Goal: Task Accomplishment & Management: Manage account settings

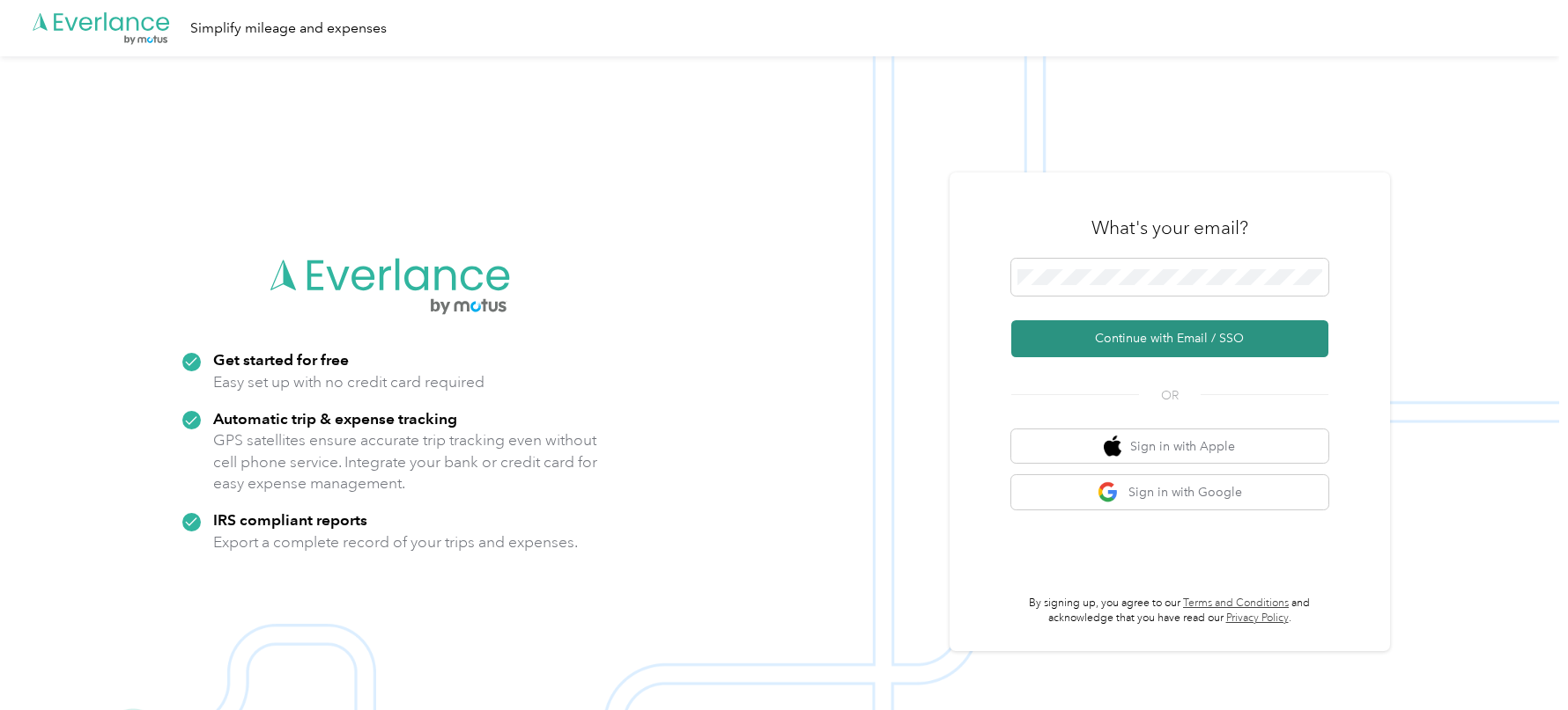
click at [1113, 329] on button "Continue with Email / SSO" at bounding box center [1169, 339] width 317 height 37
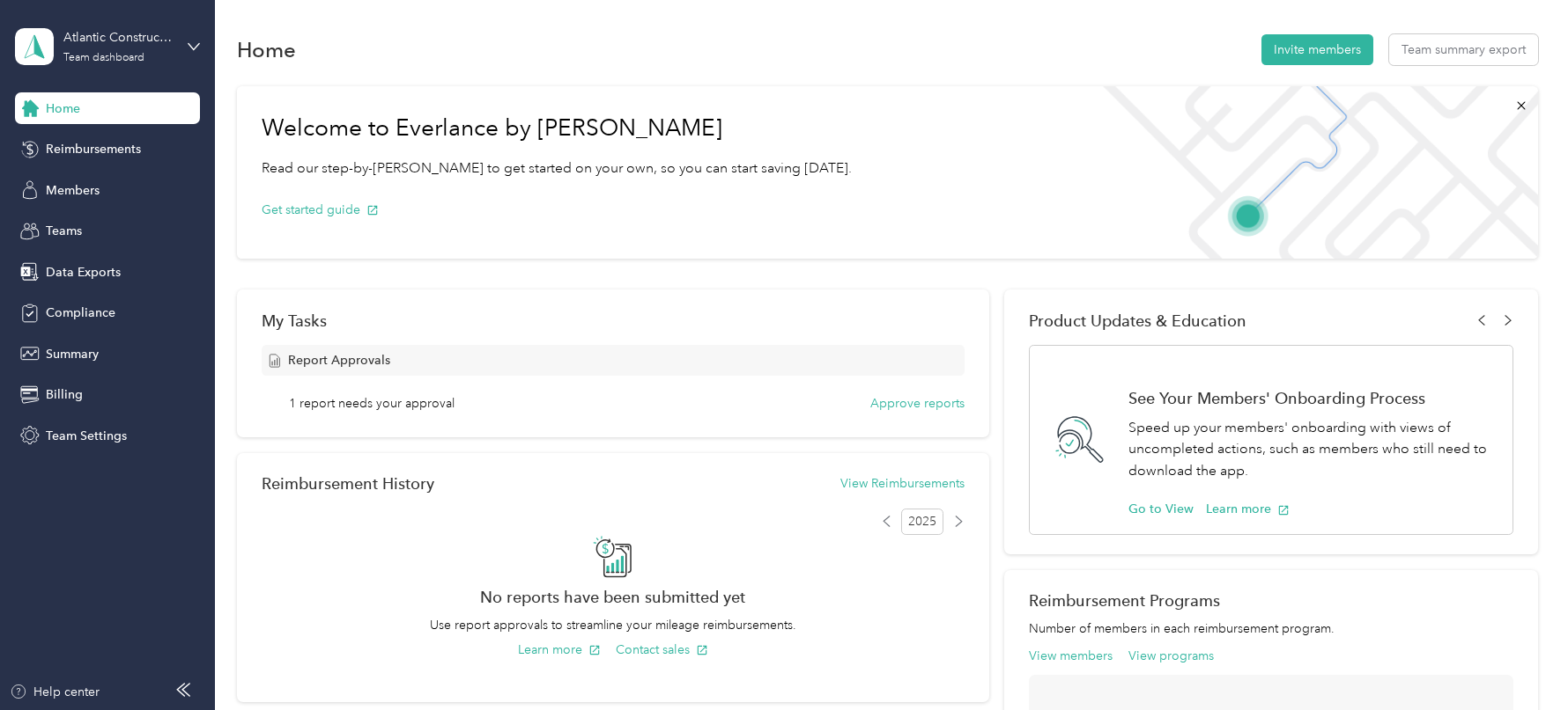
click at [84, 233] on div "Teams" at bounding box center [107, 231] width 185 height 32
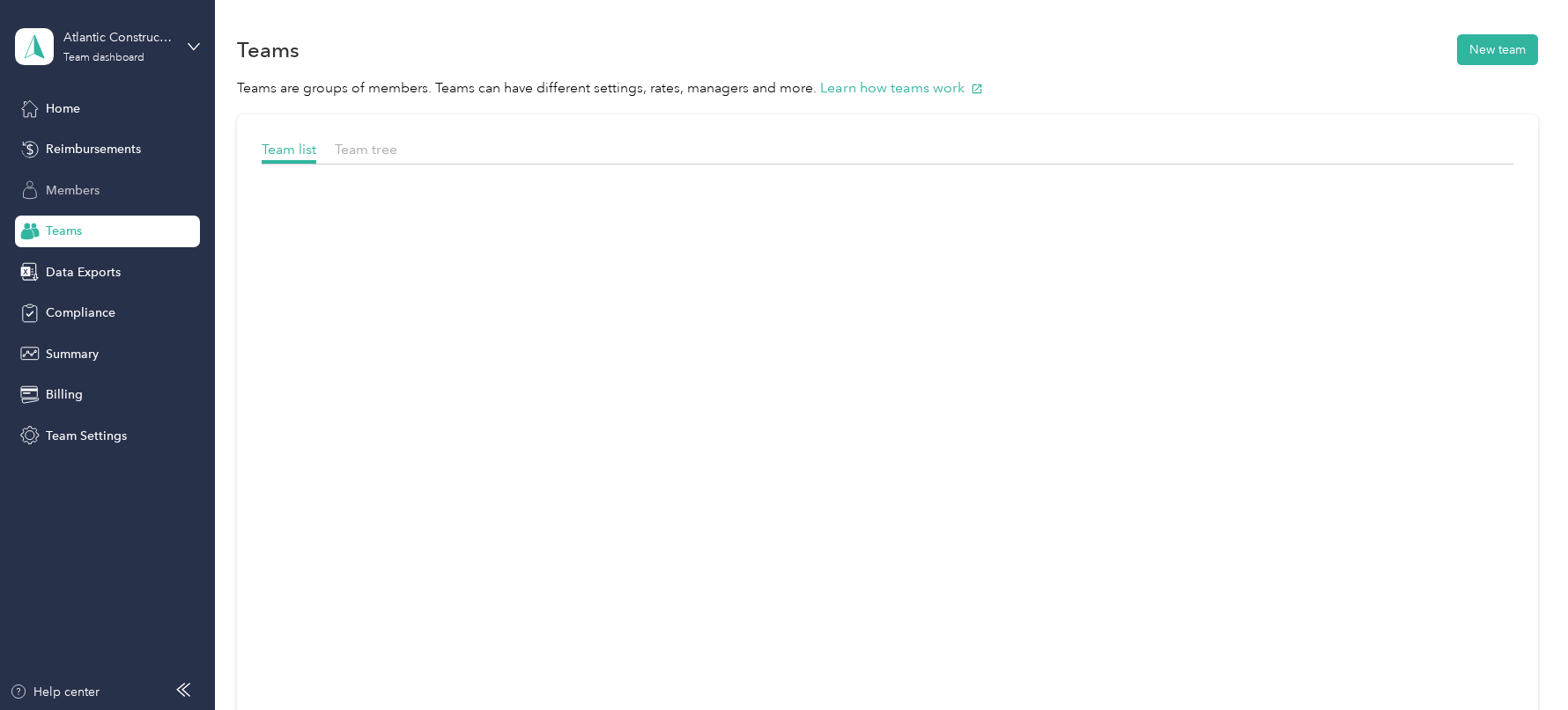
click at [82, 201] on div "Members" at bounding box center [107, 190] width 185 height 32
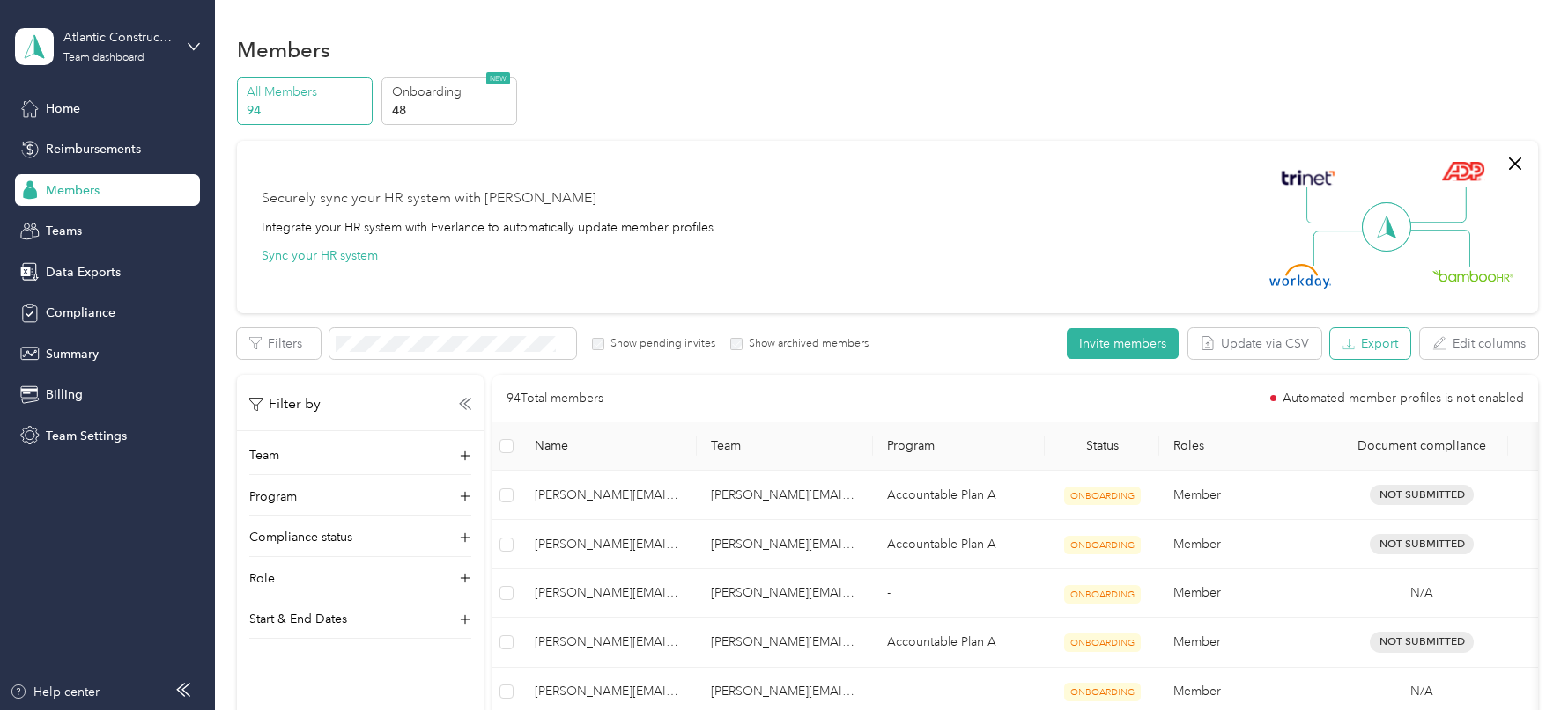
click at [1386, 355] on button "Export" at bounding box center [1370, 344] width 80 height 31
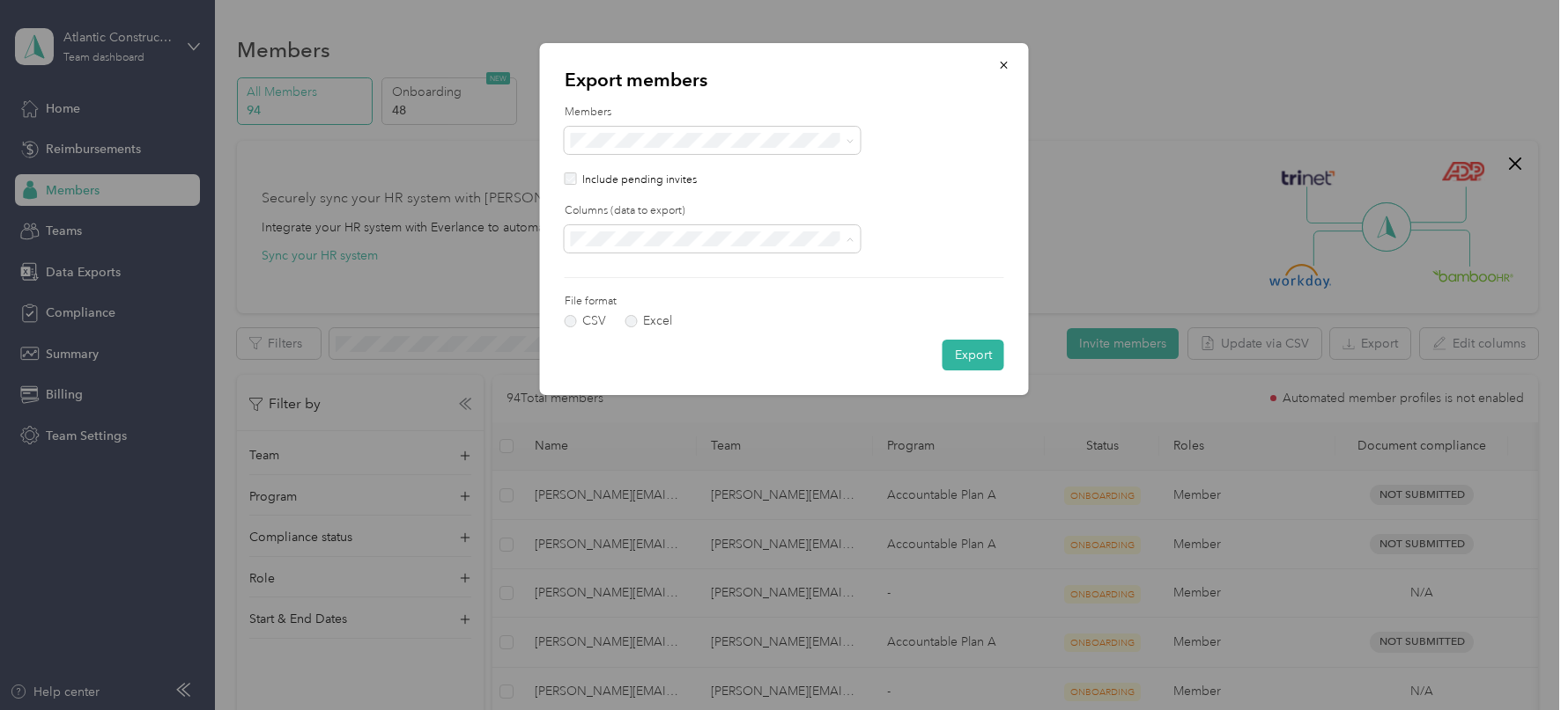
click at [646, 294] on div "All columns" at bounding box center [711, 300] width 271 height 19
click at [960, 354] on button "Export" at bounding box center [973, 355] width 61 height 31
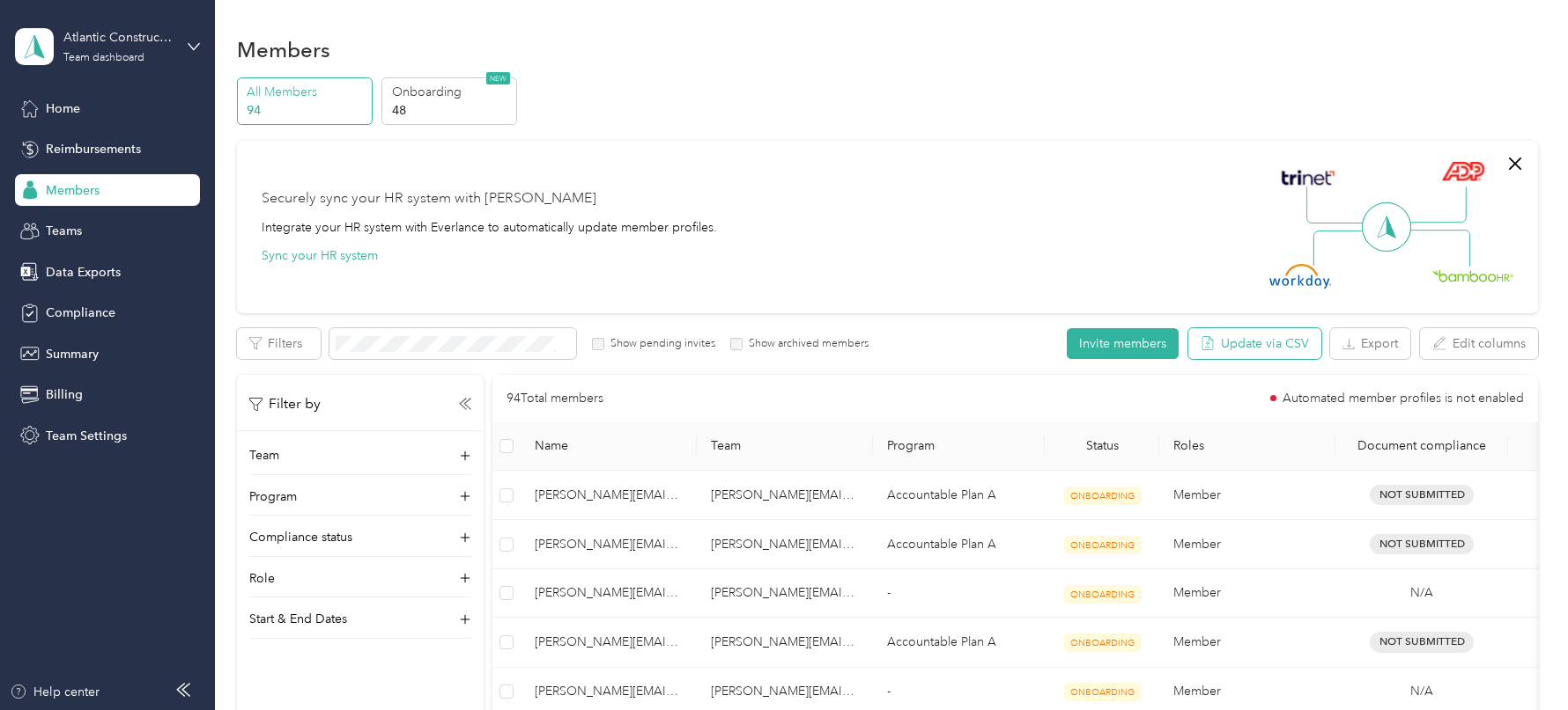
click at [1253, 348] on button "Update via CSV" at bounding box center [1254, 344] width 133 height 31
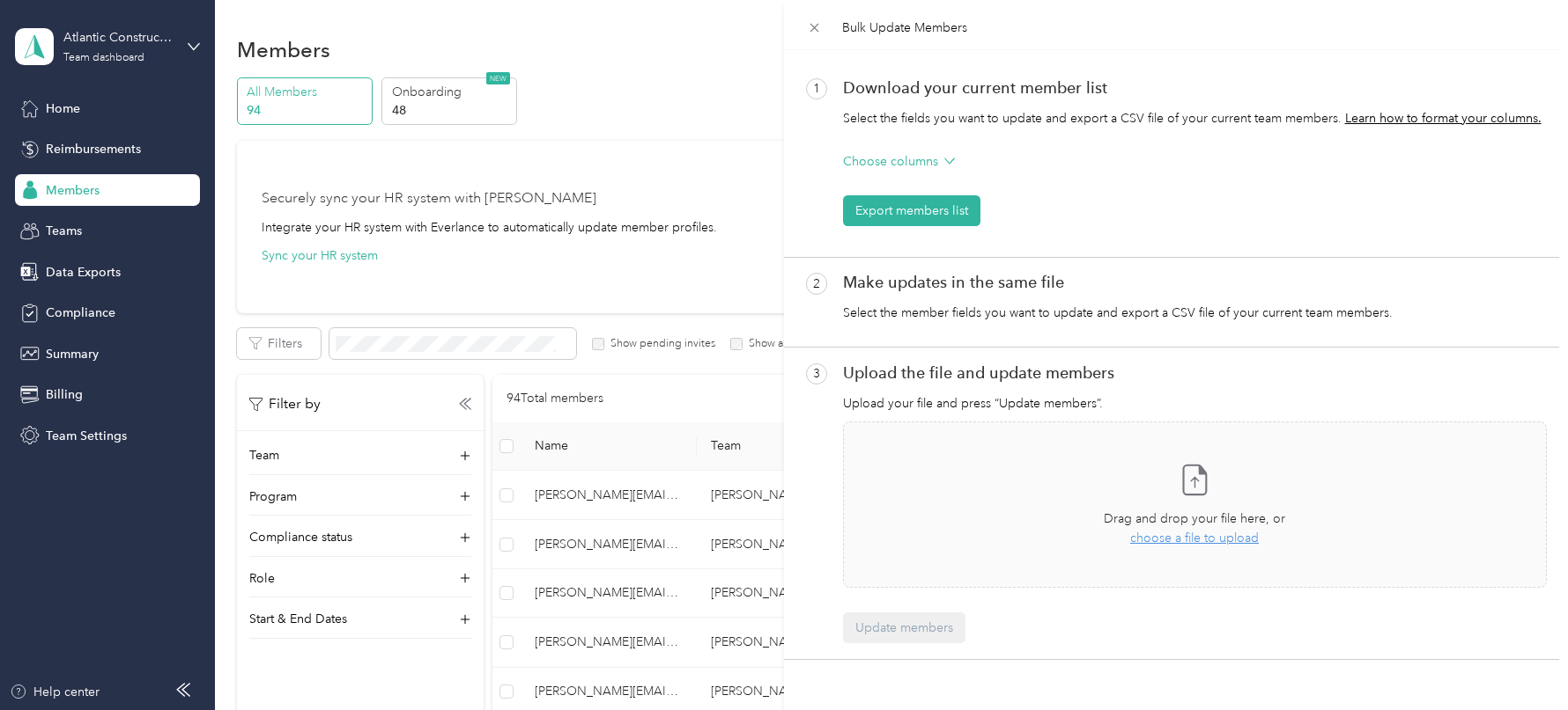
scroll to position [69, 0]
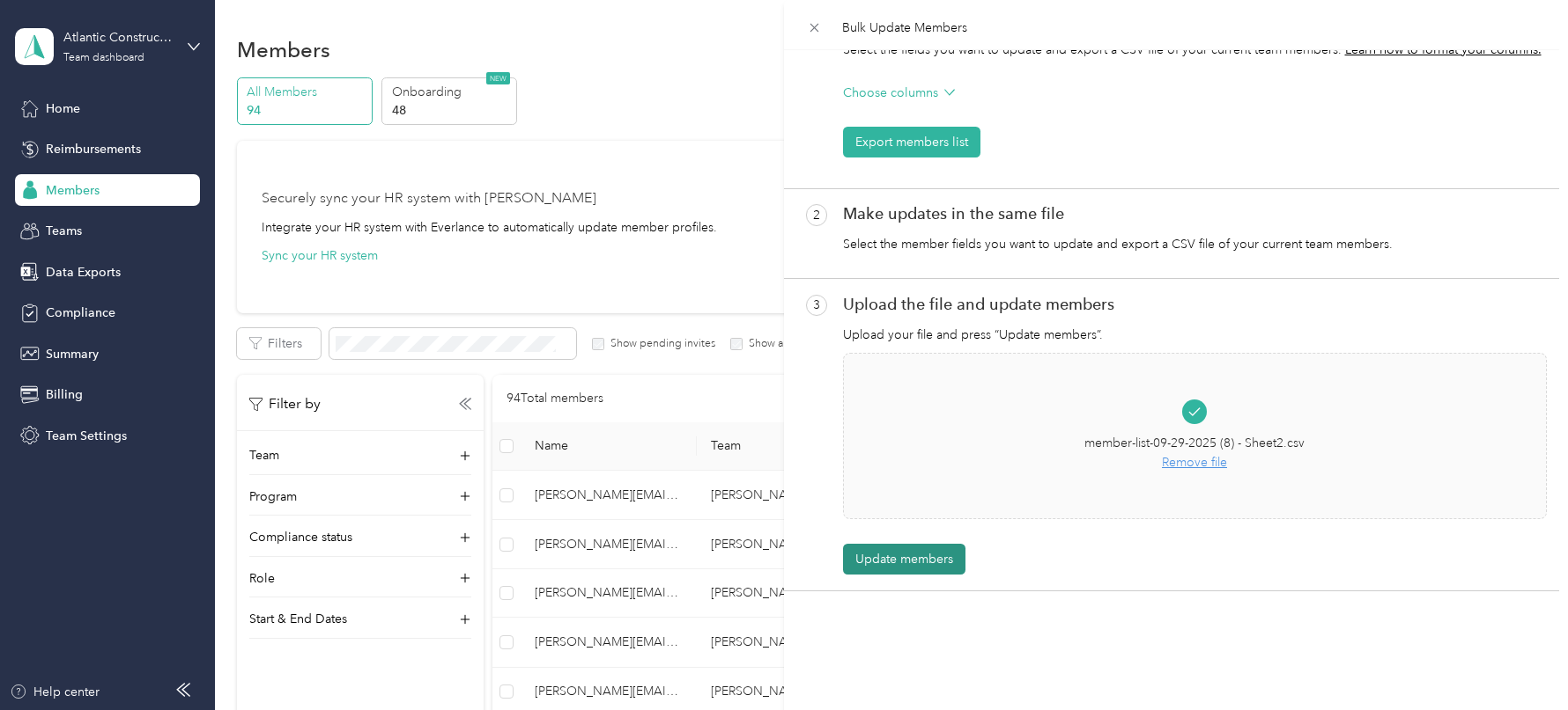
click at [917, 553] on button "Update members" at bounding box center [904, 560] width 123 height 31
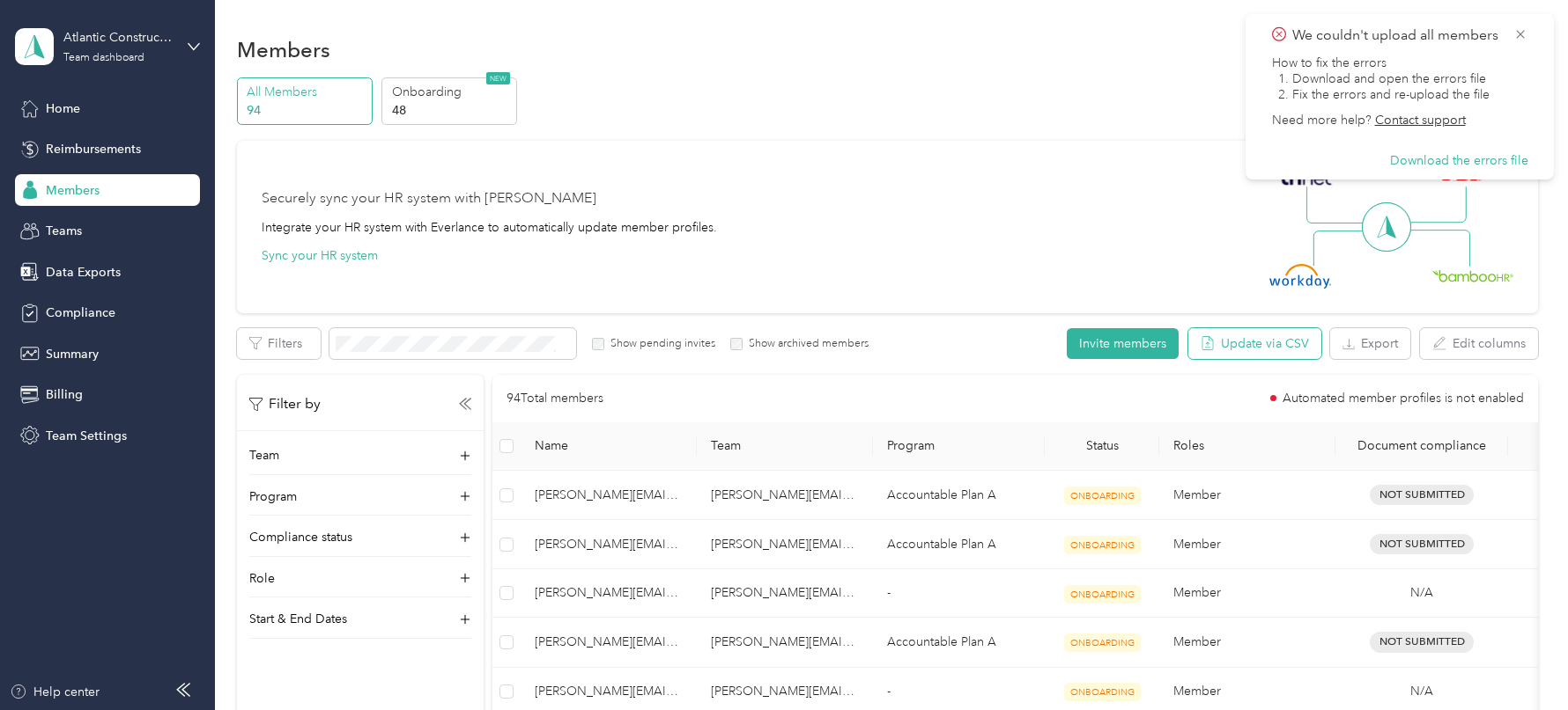
click at [1236, 342] on button "Update via CSV" at bounding box center [1254, 344] width 133 height 31
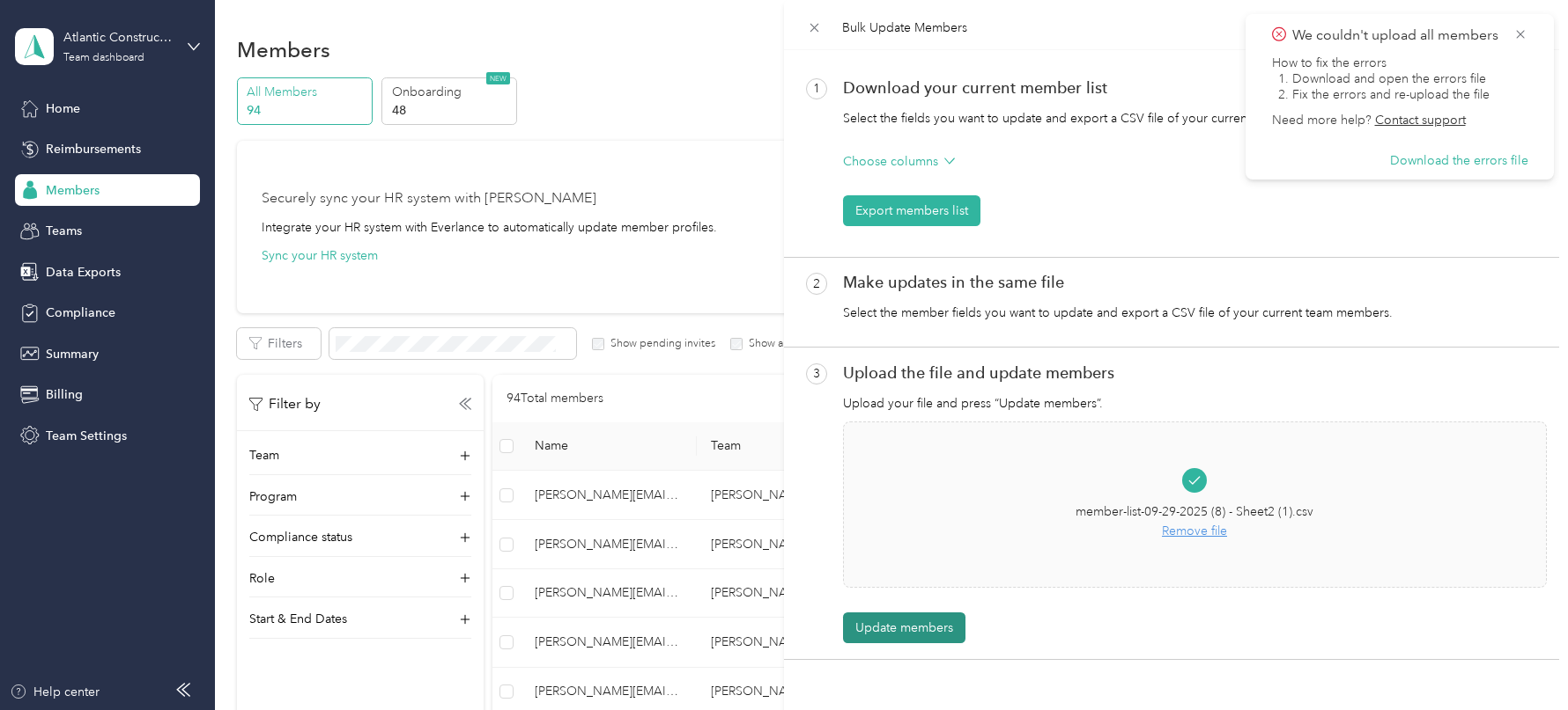
click at [886, 617] on button "Update members" at bounding box center [904, 628] width 123 height 31
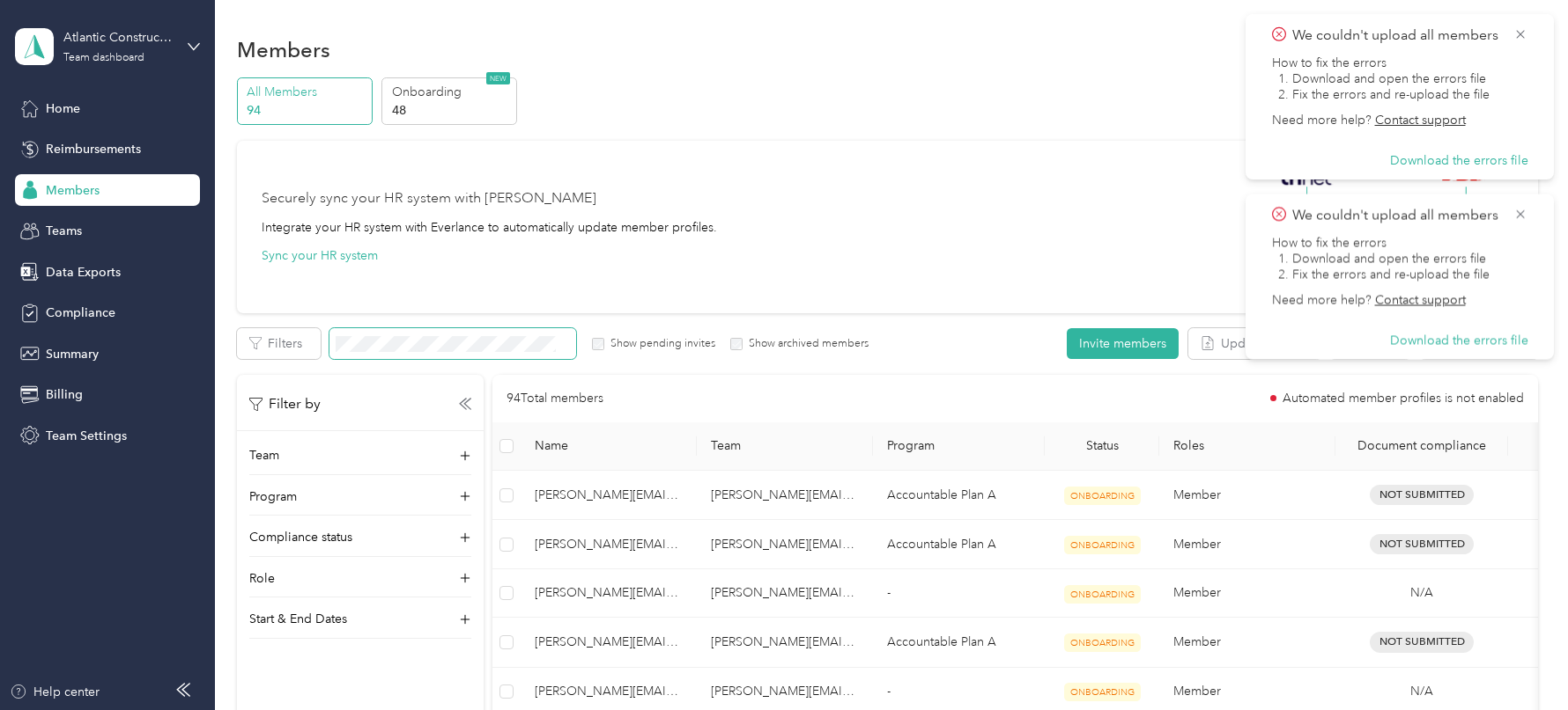
click at [492, 331] on span at bounding box center [452, 344] width 247 height 31
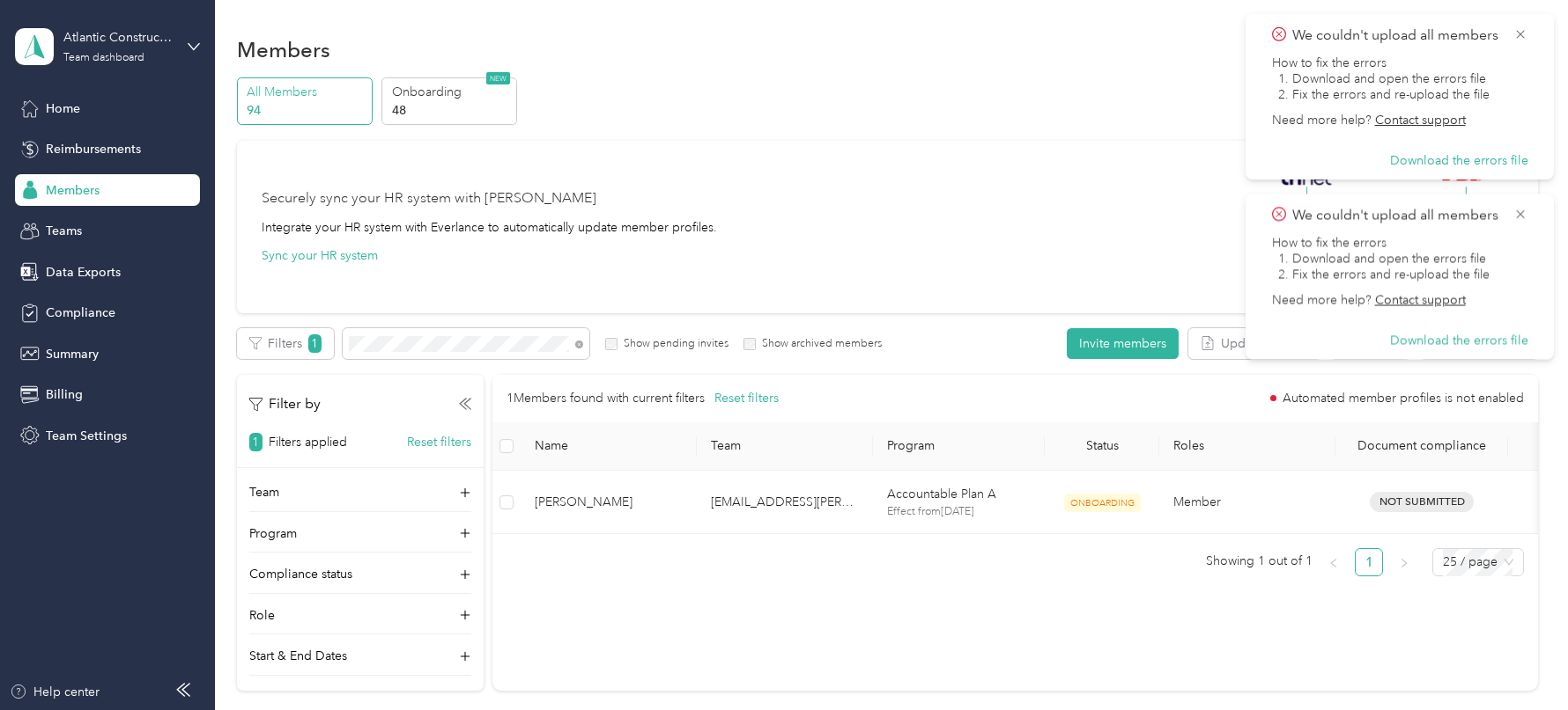
click at [622, 347] on label "Show pending invites" at bounding box center [673, 344] width 111 height 16
click at [753, 352] on div "Filters 1 Show pending invites Show archived members" at bounding box center [559, 344] width 645 height 31
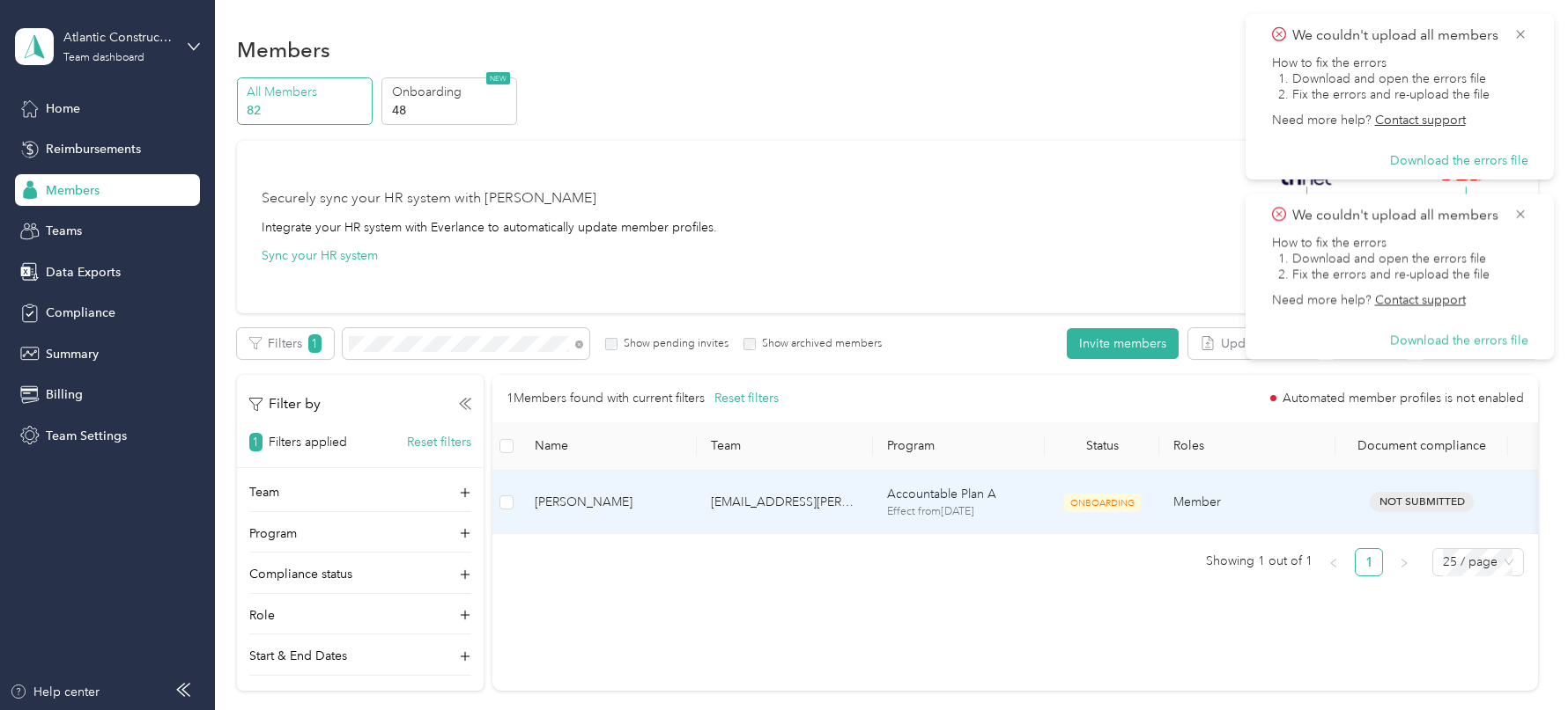
click at [707, 490] on td "[EMAIL_ADDRESS][PERSON_NAME][DOMAIN_NAME]" at bounding box center [784, 504] width 176 height 64
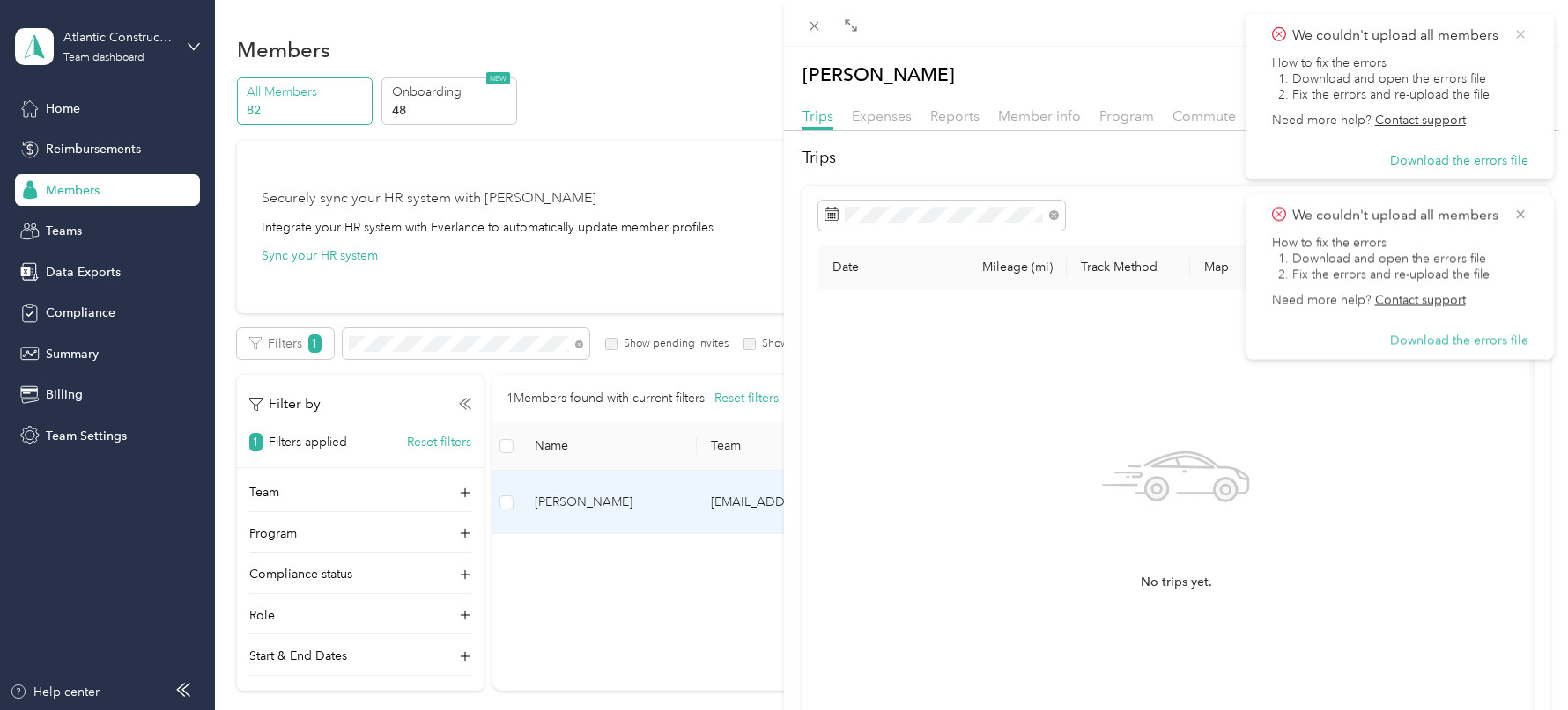
click at [1517, 35] on icon at bounding box center [1520, 34] width 14 height 16
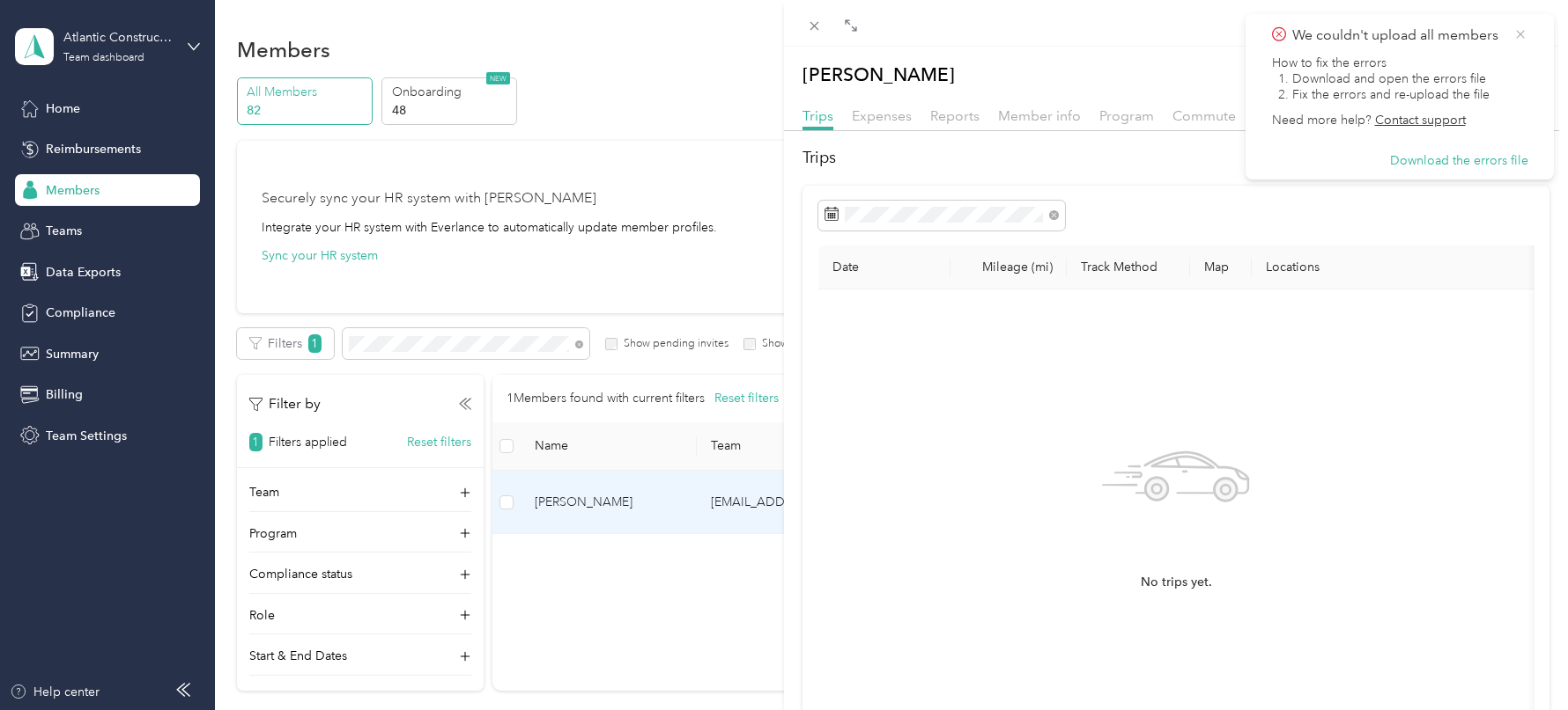
click at [1517, 41] on icon at bounding box center [1520, 34] width 14 height 16
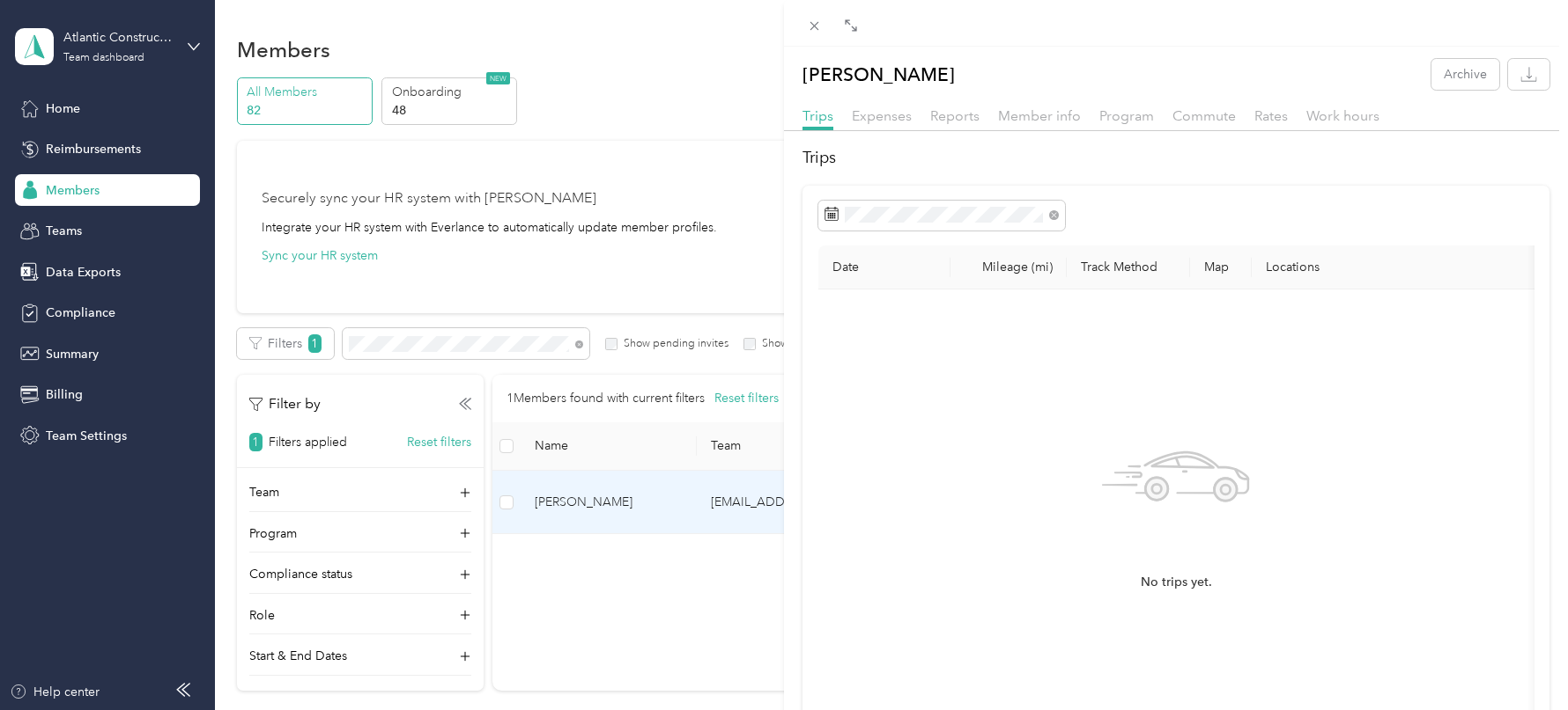
click at [1205, 124] on div "Commute" at bounding box center [1204, 116] width 63 height 22
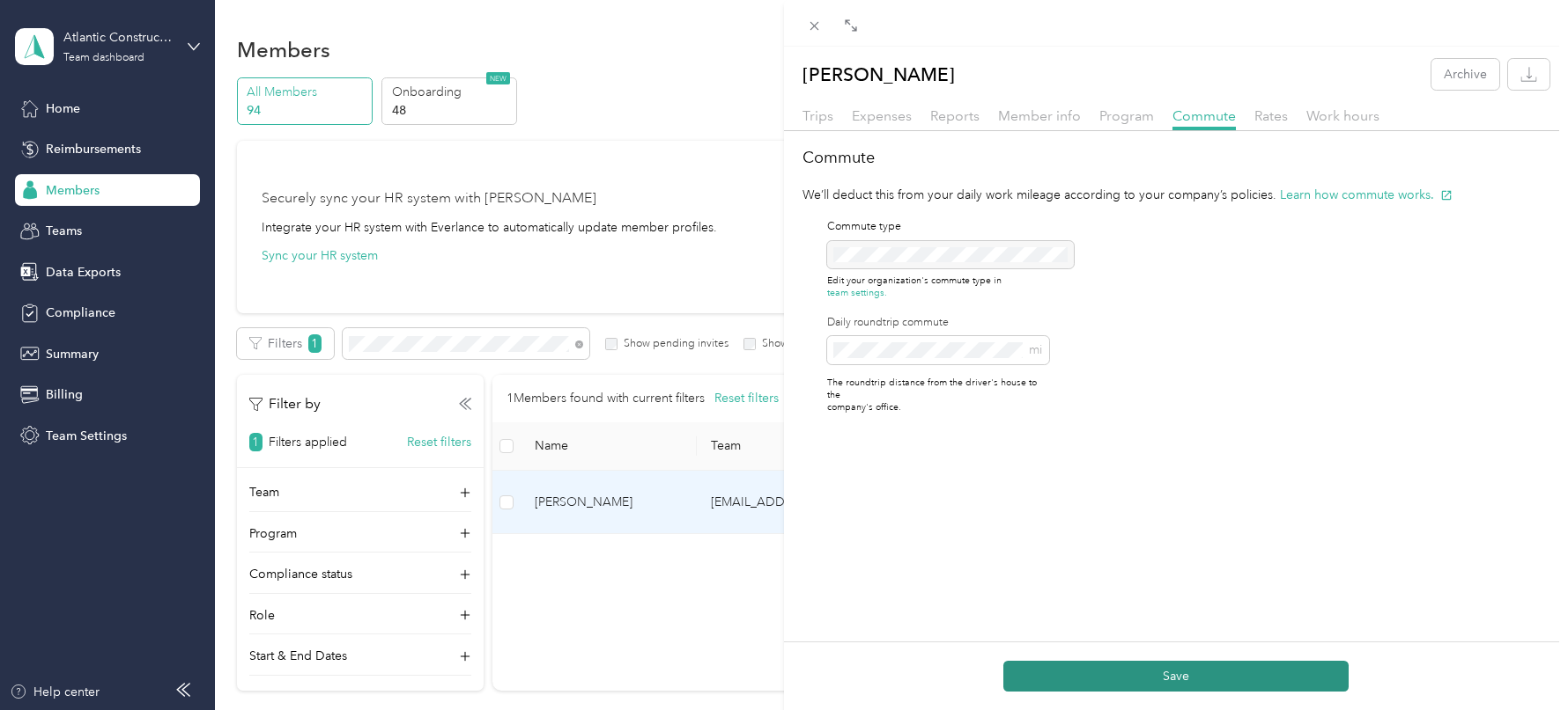
click at [1091, 670] on button "Save" at bounding box center [1176, 677] width 345 height 31
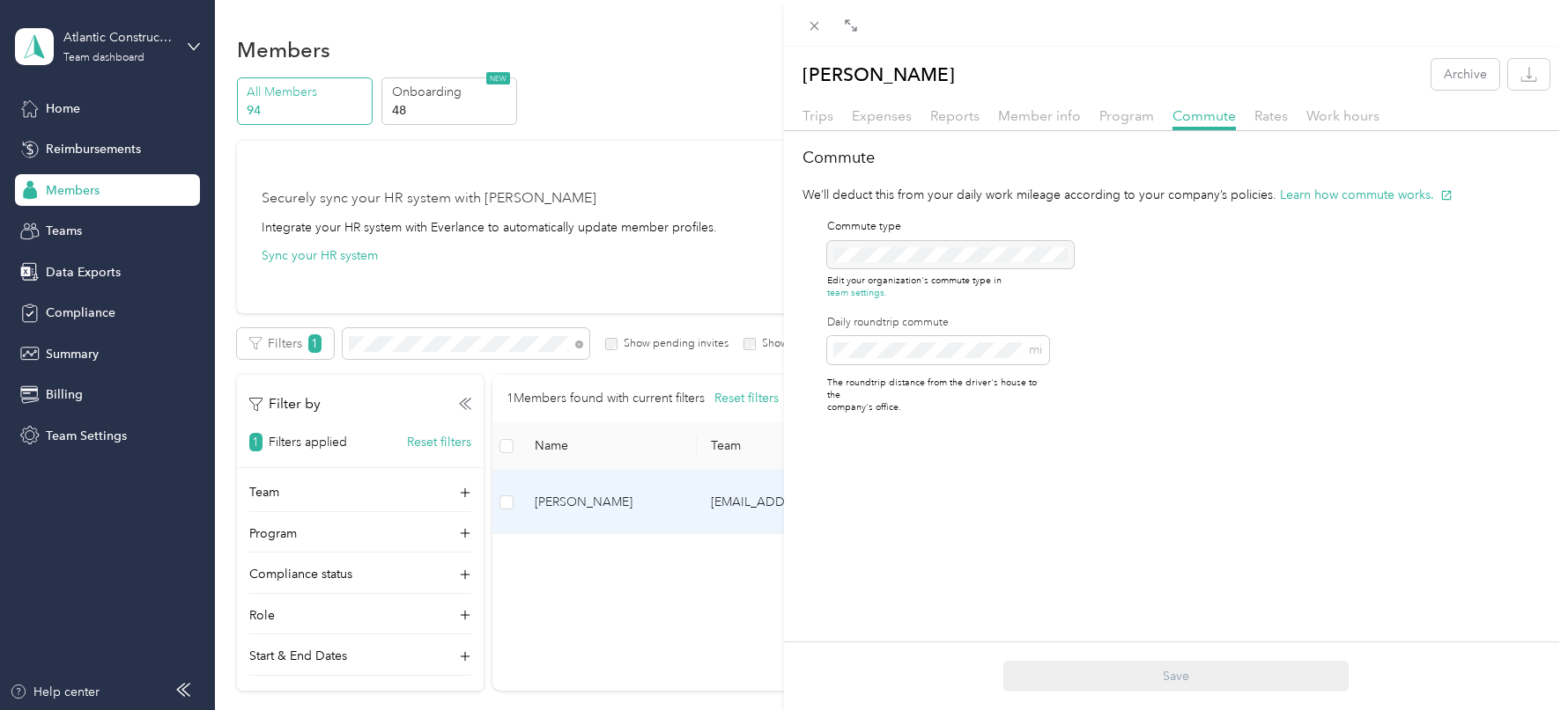
click at [392, 332] on div "[PERSON_NAME] Archive Trips Expenses Reports Member info Program Commute Rates …" at bounding box center [784, 355] width 1568 height 710
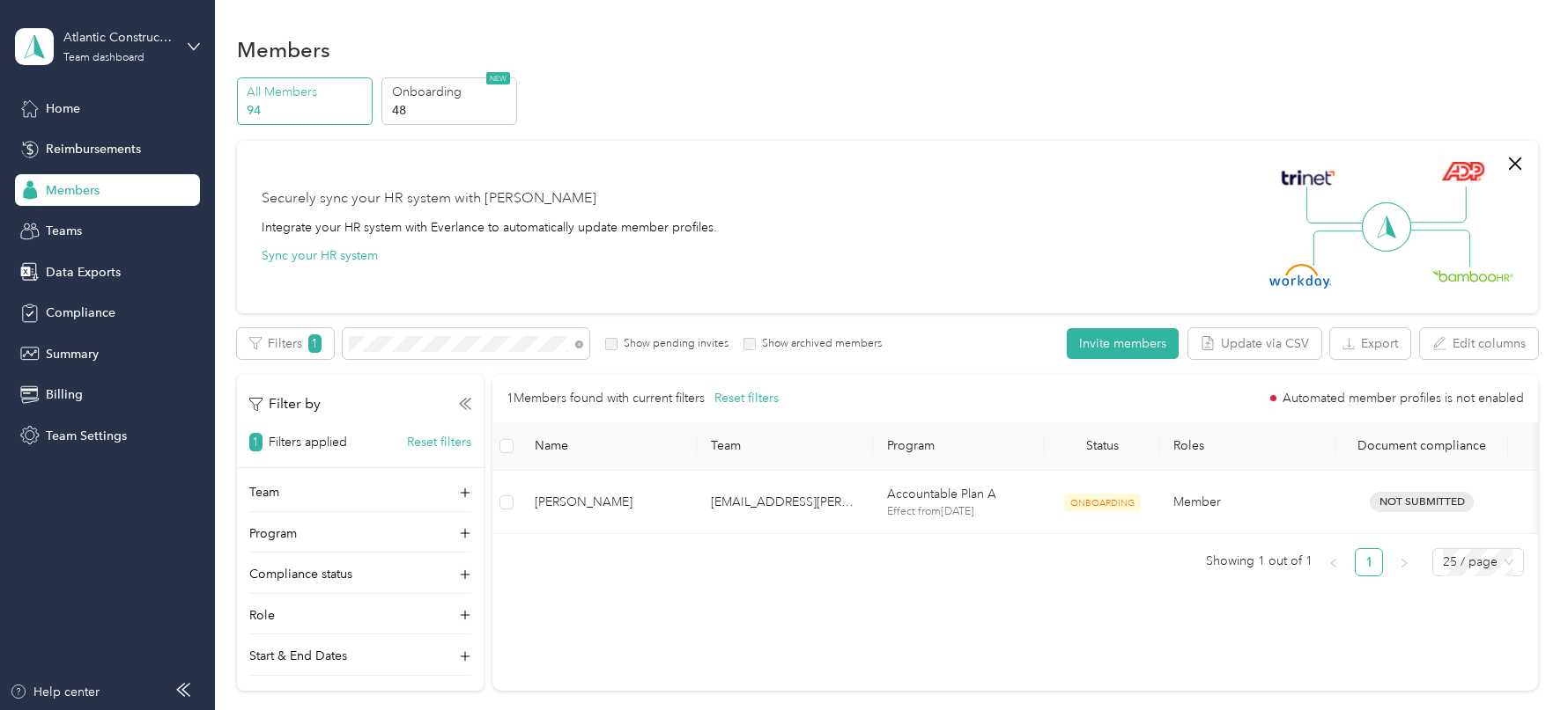
click at [401, 344] on div at bounding box center [784, 355] width 1568 height 710
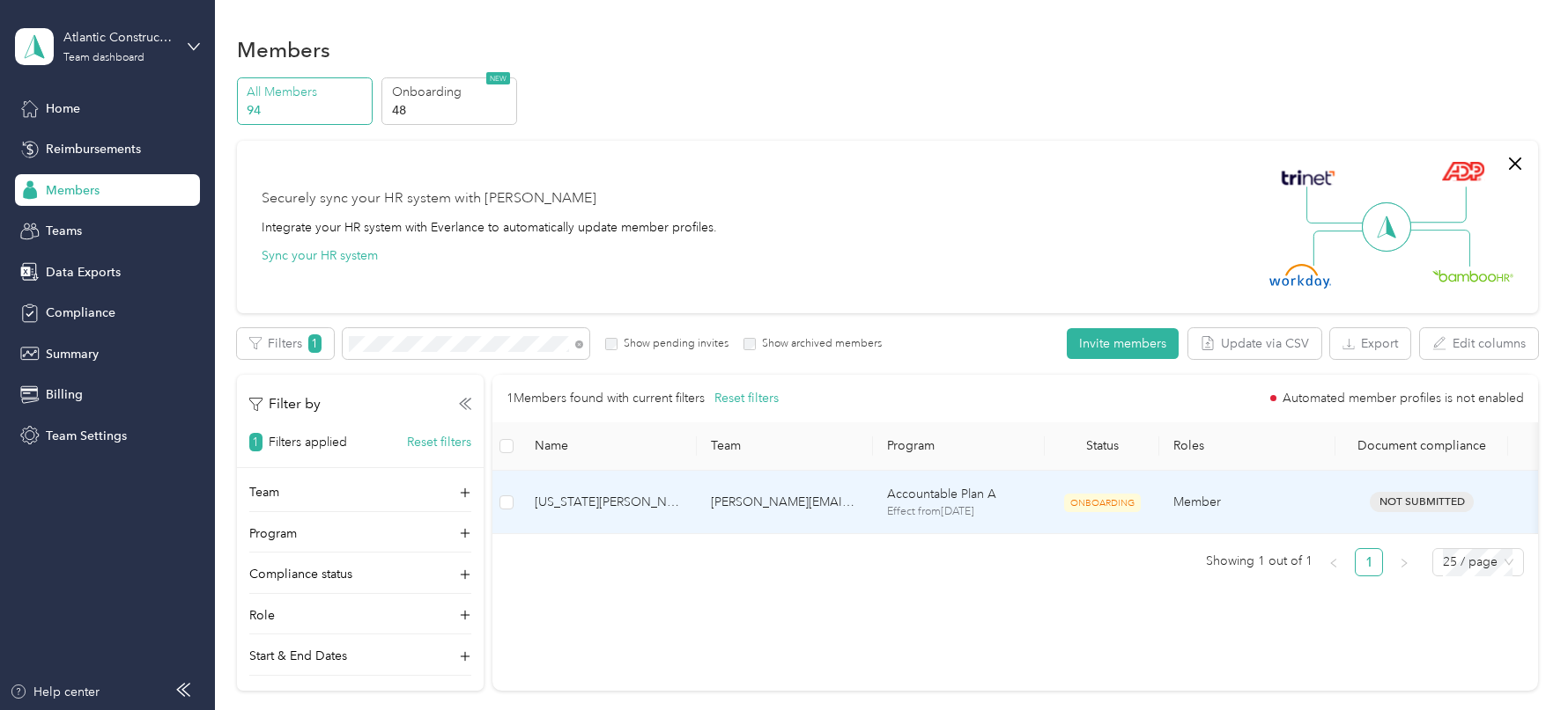
click at [667, 501] on span "[US_STATE][PERSON_NAME]" at bounding box center [609, 503] width 148 height 19
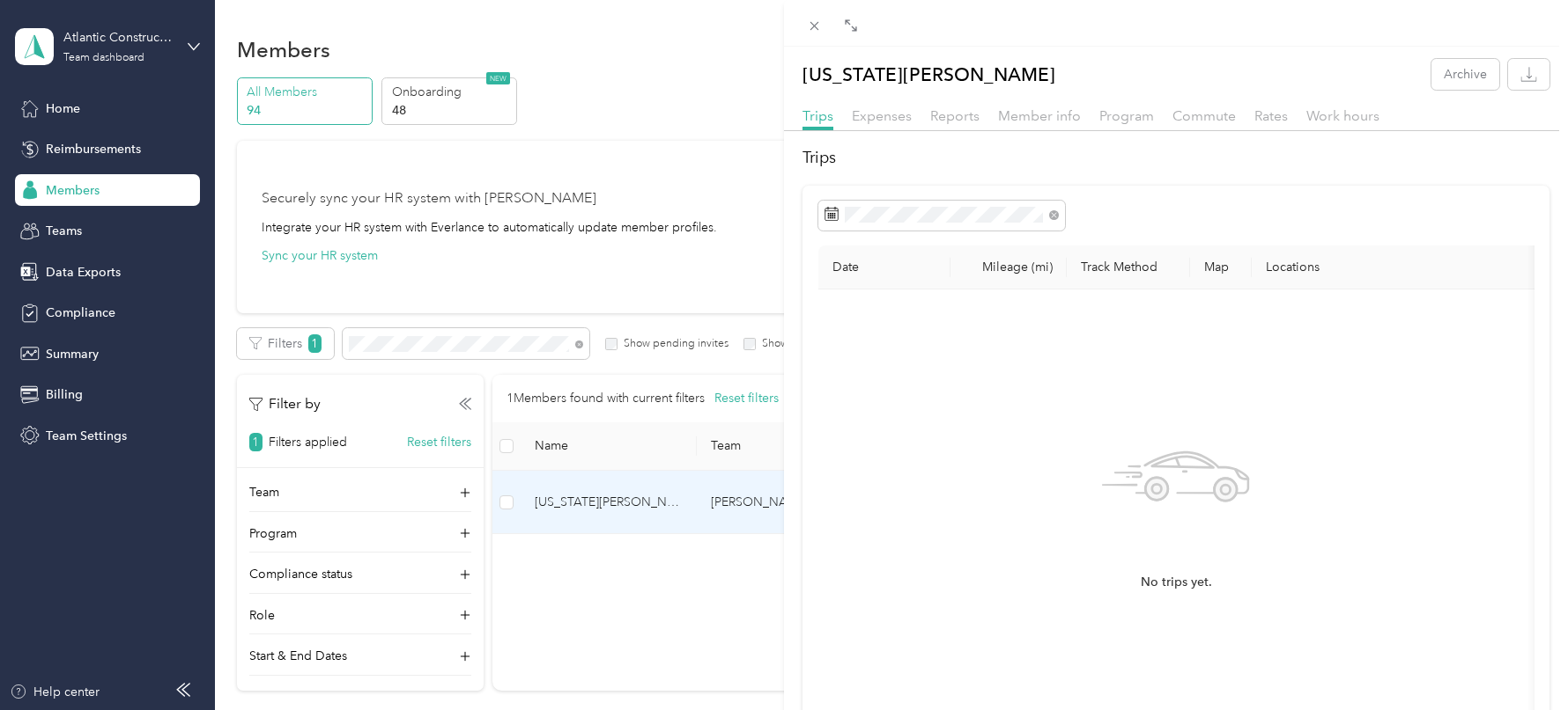
click at [1212, 124] on div "Commute" at bounding box center [1204, 116] width 63 height 22
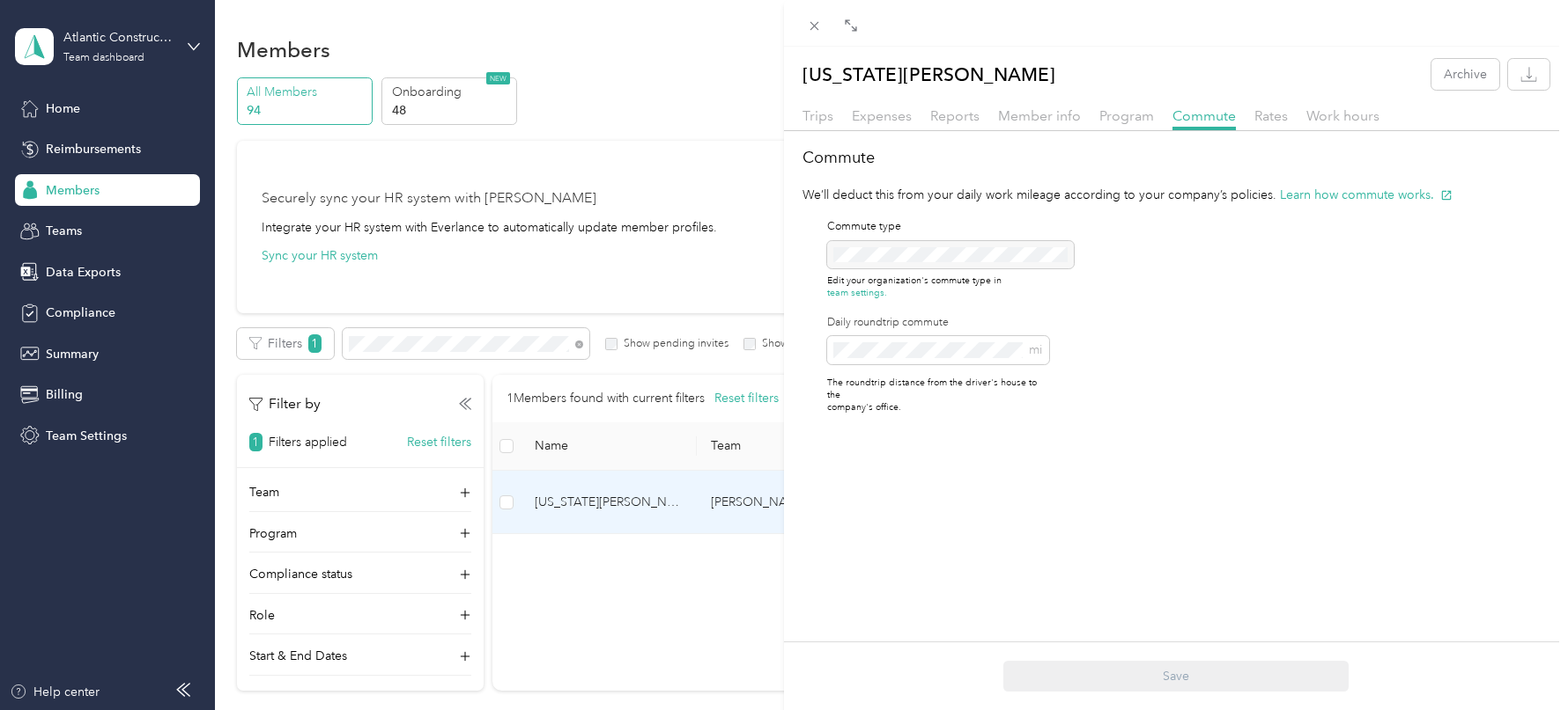
click at [506, 337] on div "[US_STATE][PERSON_NAME] Archive Trips Expenses Reports Member info Program Comm…" at bounding box center [784, 355] width 1568 height 710
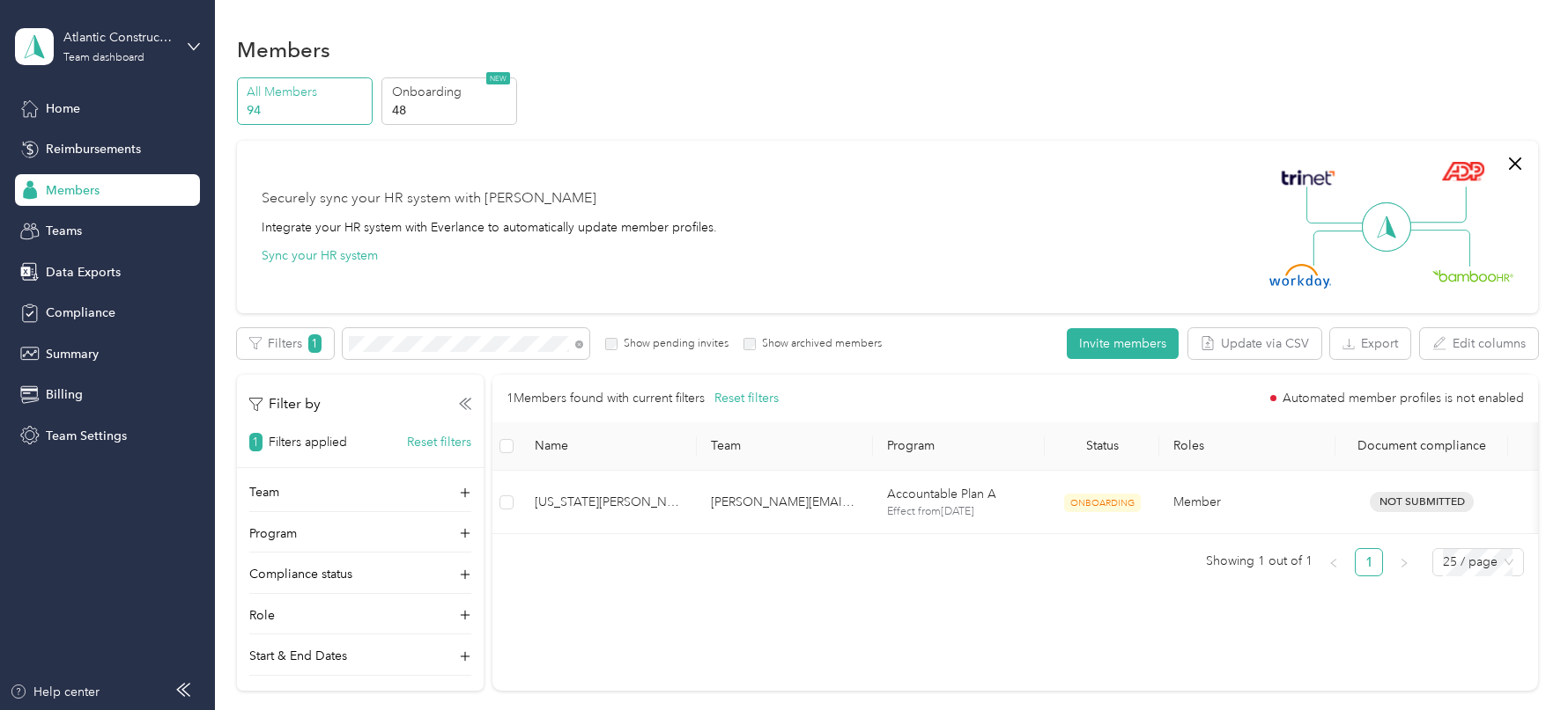
click at [471, 340] on div at bounding box center [784, 355] width 1568 height 710
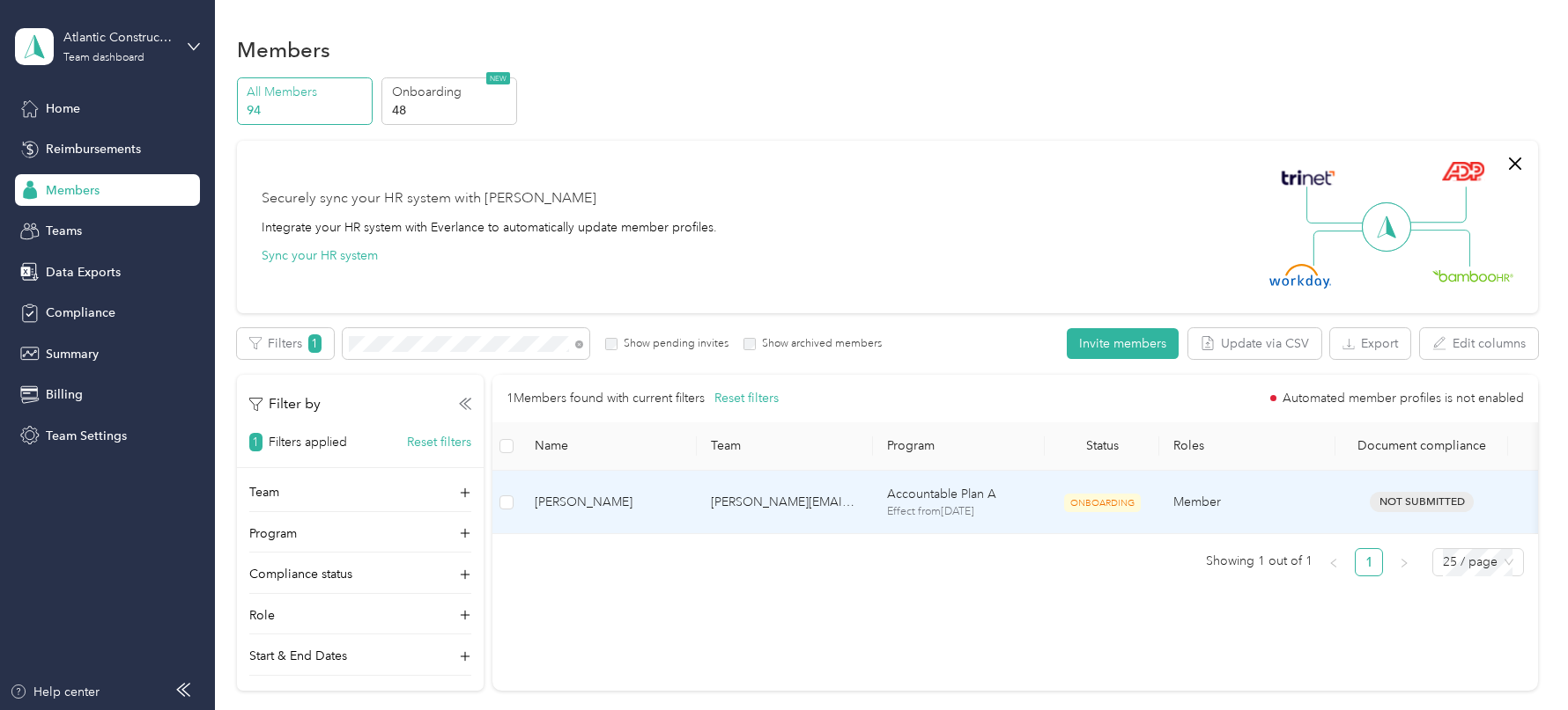
click at [916, 516] on p "Effect from [DATE]" at bounding box center [958, 512] width 143 height 16
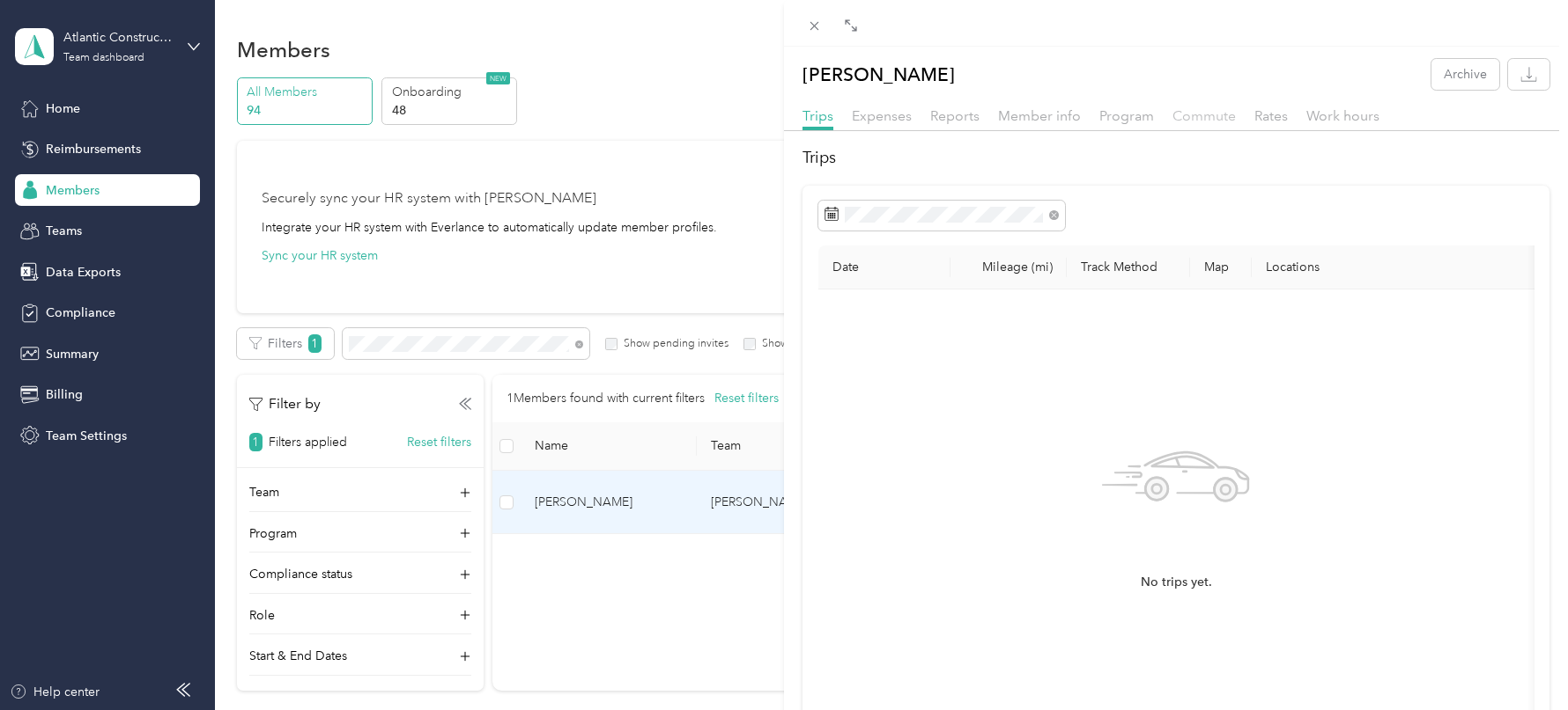
click at [1183, 112] on span "Commute" at bounding box center [1204, 115] width 63 height 17
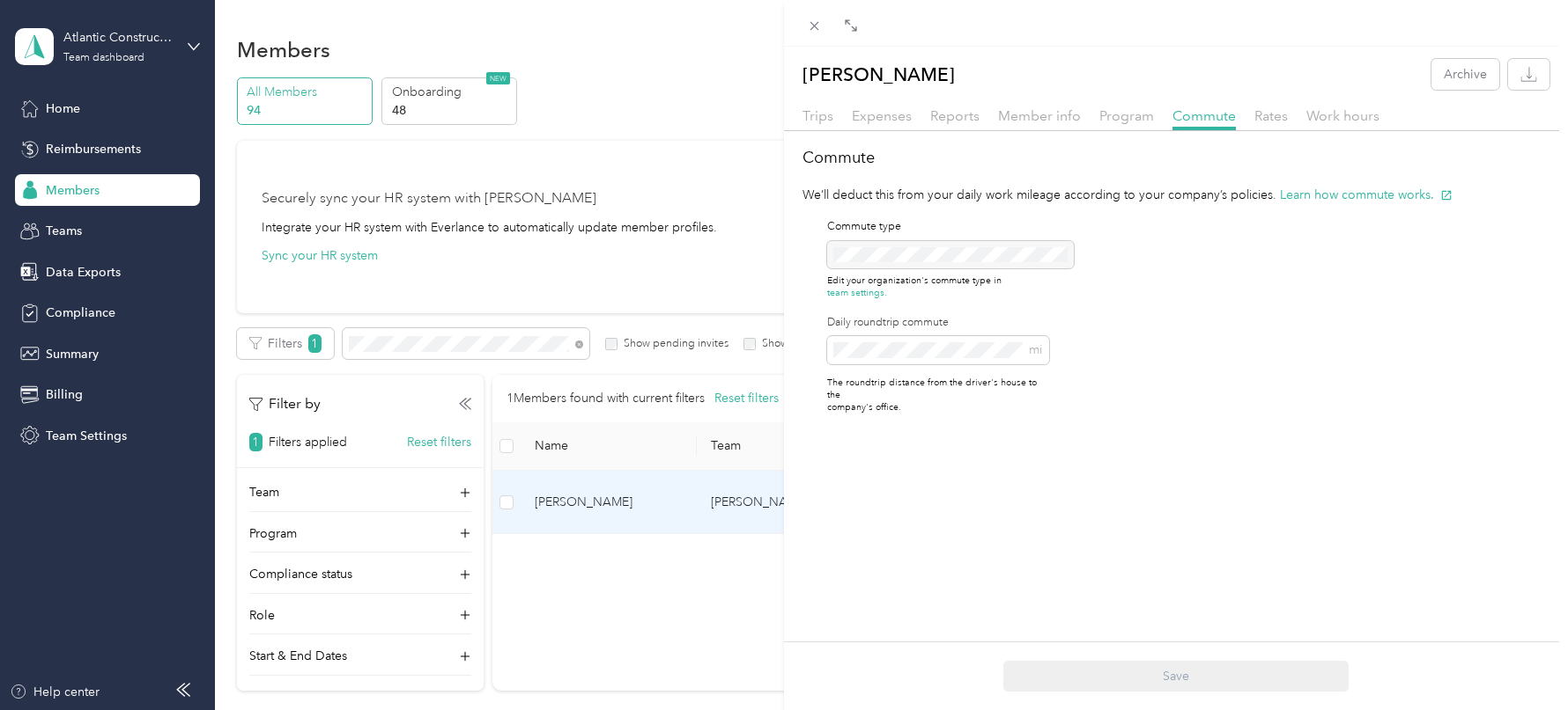
click at [428, 362] on div "[PERSON_NAME] Archive Trips Expenses Reports Member info Program Commute Rates …" at bounding box center [784, 355] width 1568 height 710
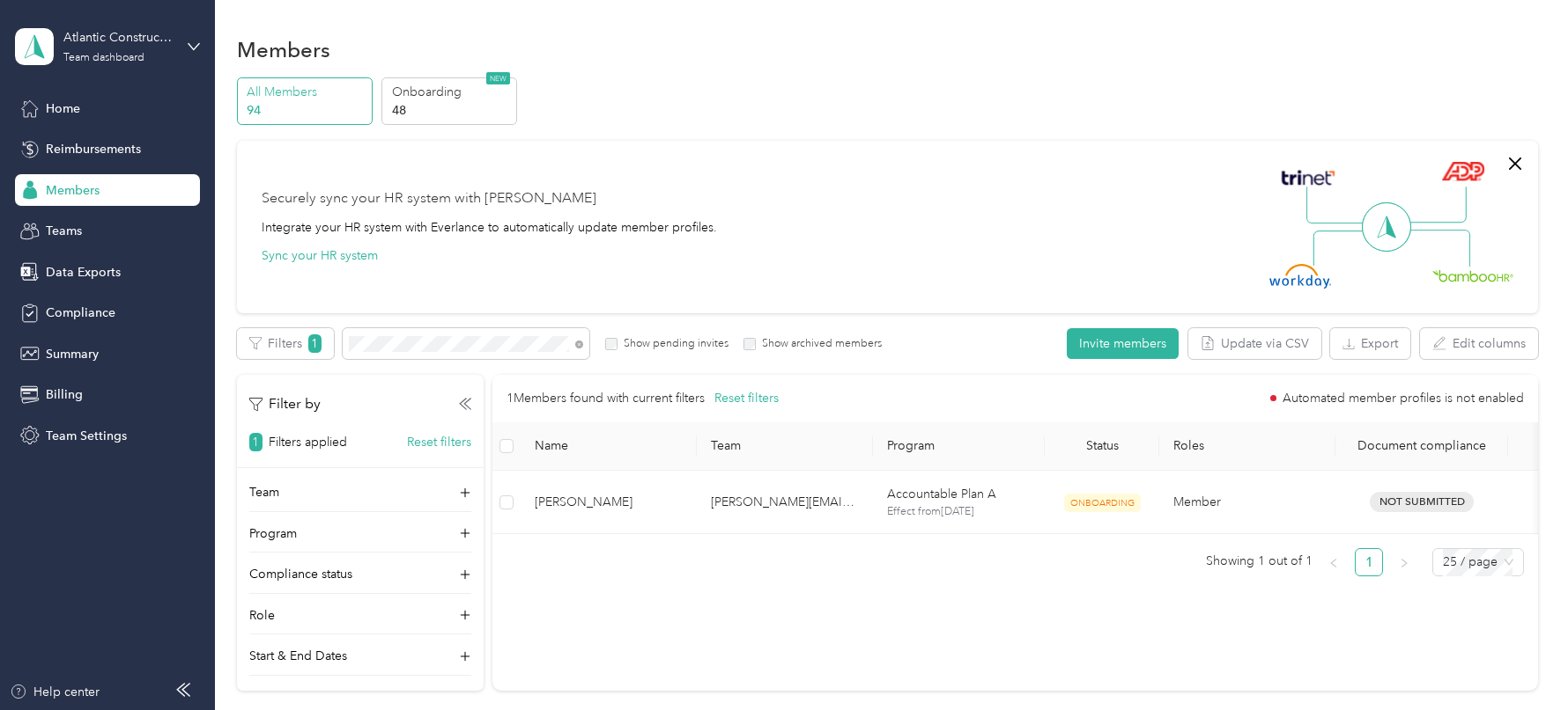
click at [411, 349] on div at bounding box center [784, 355] width 1568 height 710
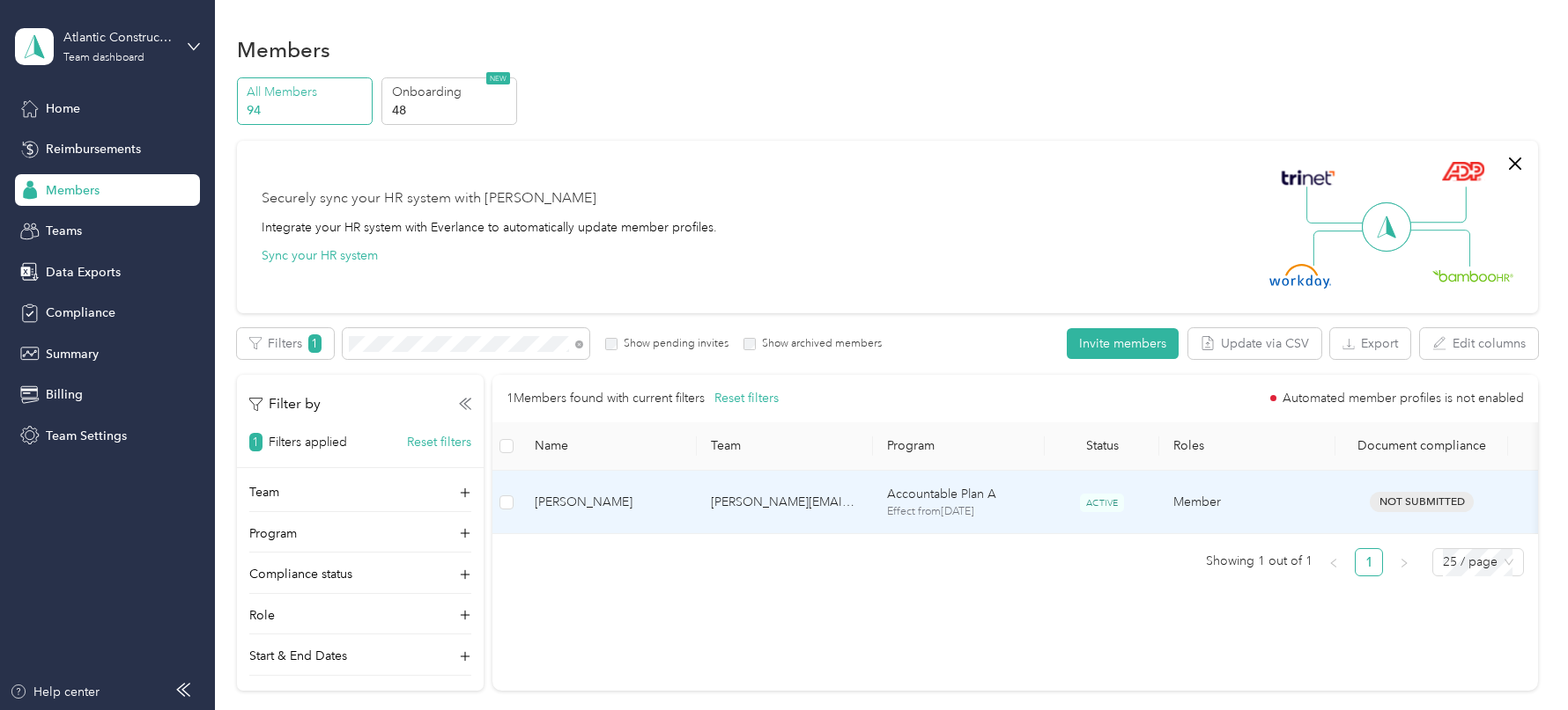
click at [732, 498] on td "[PERSON_NAME][EMAIL_ADDRESS][PERSON_NAME][DOMAIN_NAME]" at bounding box center [784, 504] width 176 height 64
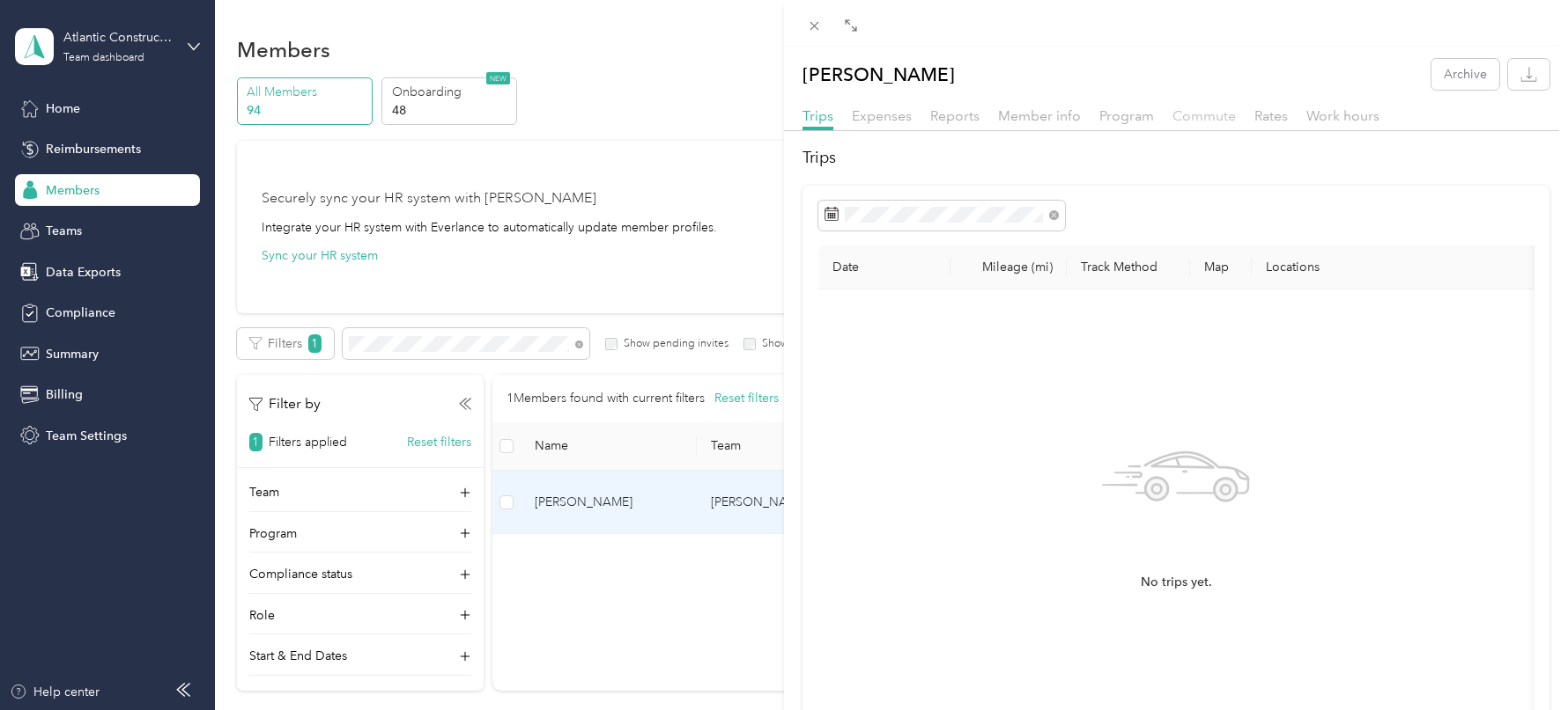
click at [1198, 112] on span "Commute" at bounding box center [1204, 115] width 63 height 17
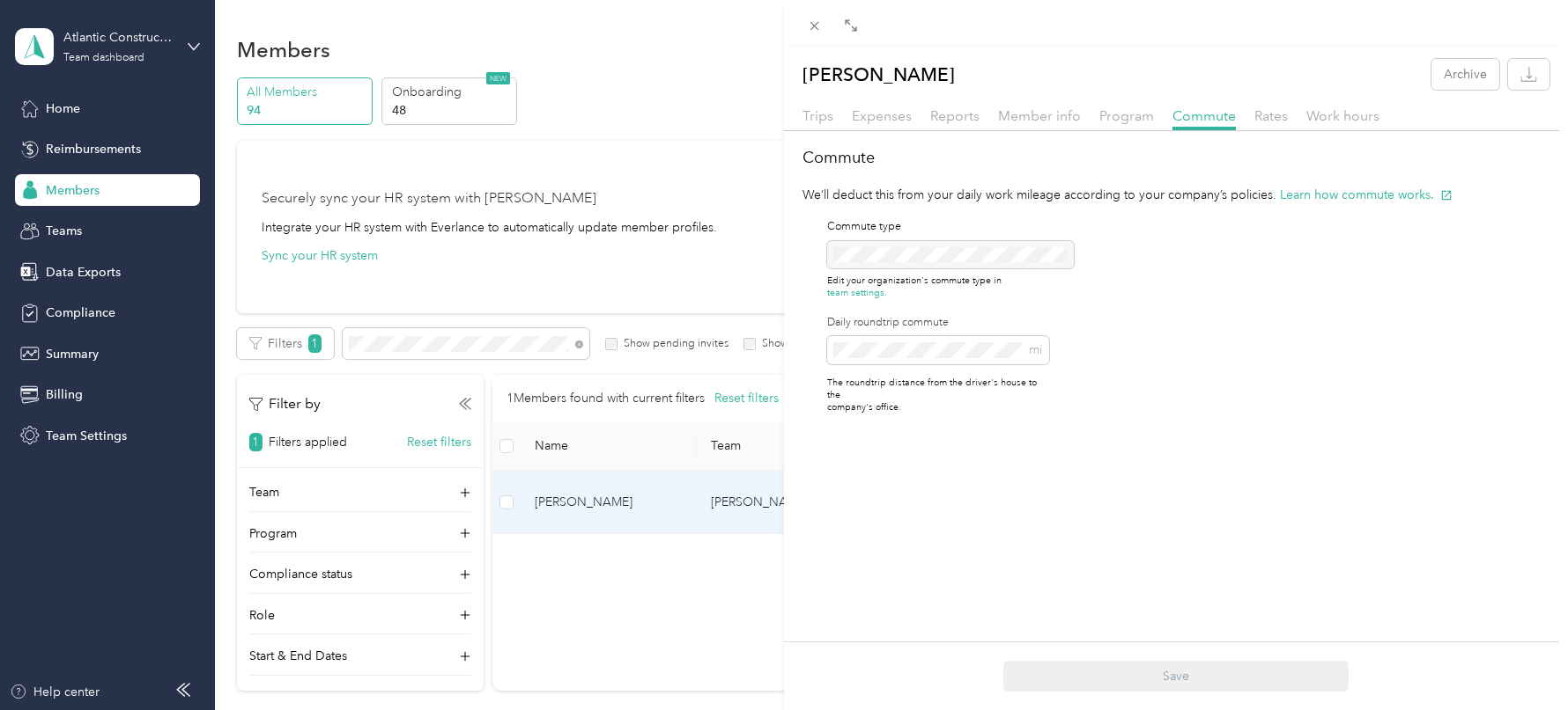
click at [404, 342] on div "[PERSON_NAME] Archive Trips Expenses Reports Member info Program Commute Rates …" at bounding box center [784, 355] width 1568 height 710
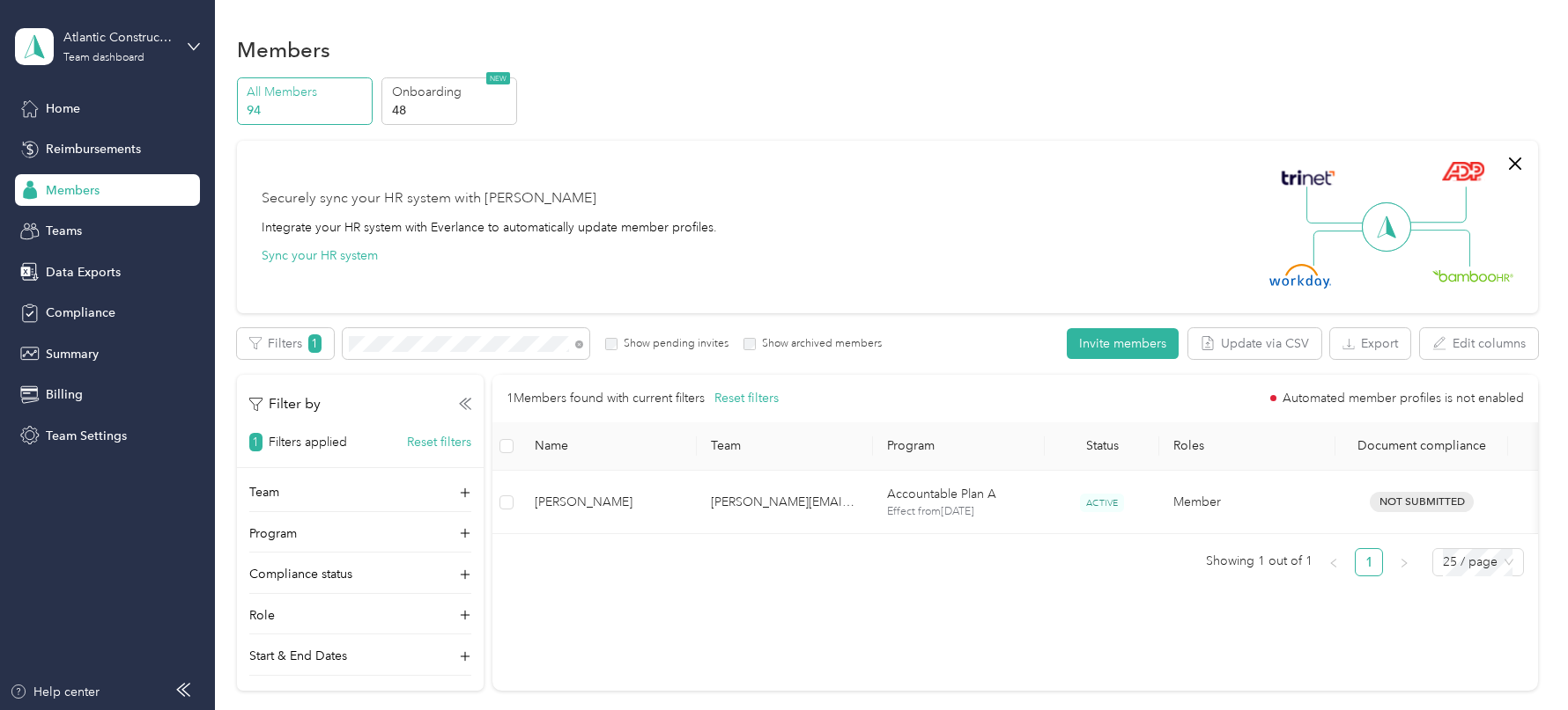
click at [404, 710] on div "Drag to resize Click to close [PERSON_NAME] Archive Trips Expenses Reports Memb…" at bounding box center [780, 710] width 1559 height 0
click at [404, 342] on div at bounding box center [784, 355] width 1568 height 710
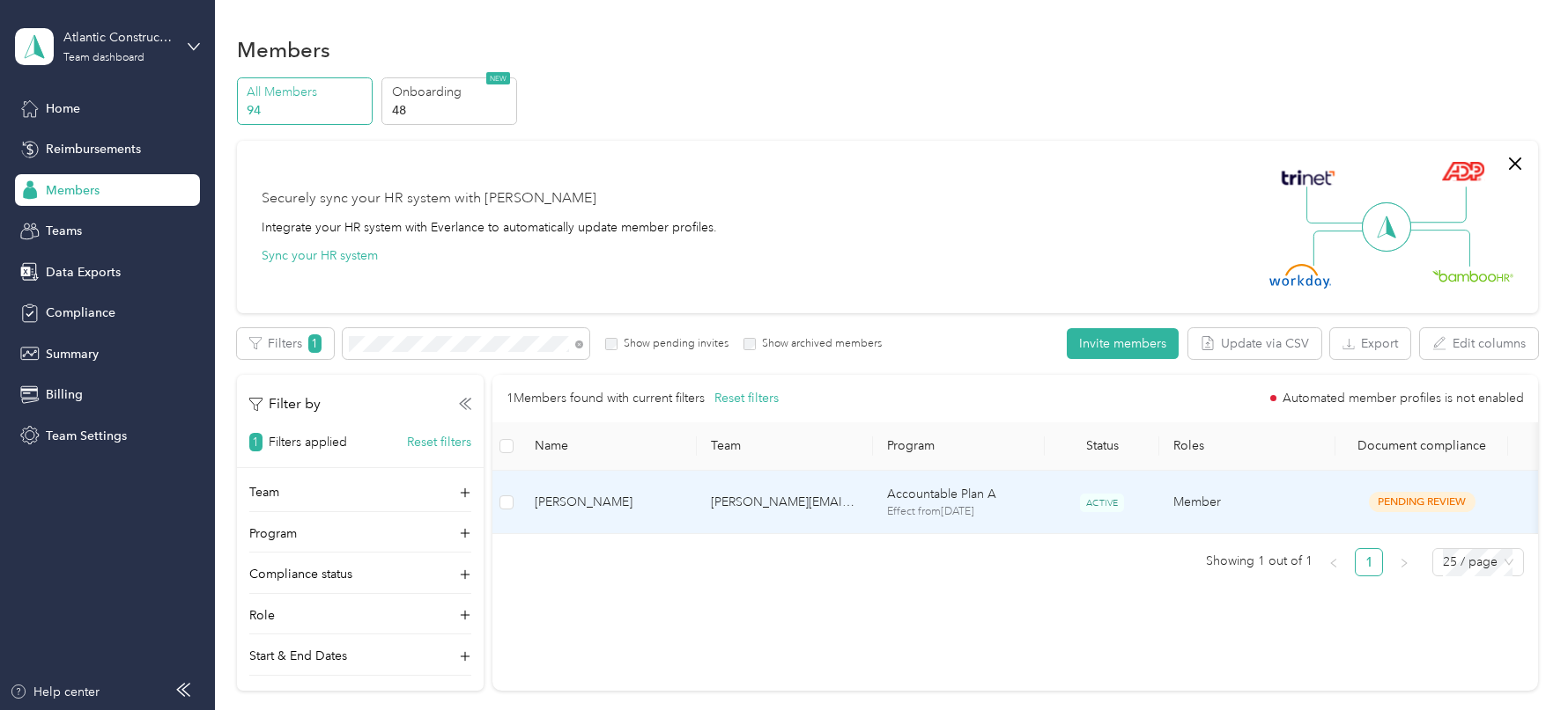
click at [699, 500] on td "[PERSON_NAME][EMAIL_ADDRESS][PERSON_NAME][DOMAIN_NAME]" at bounding box center [784, 504] width 176 height 64
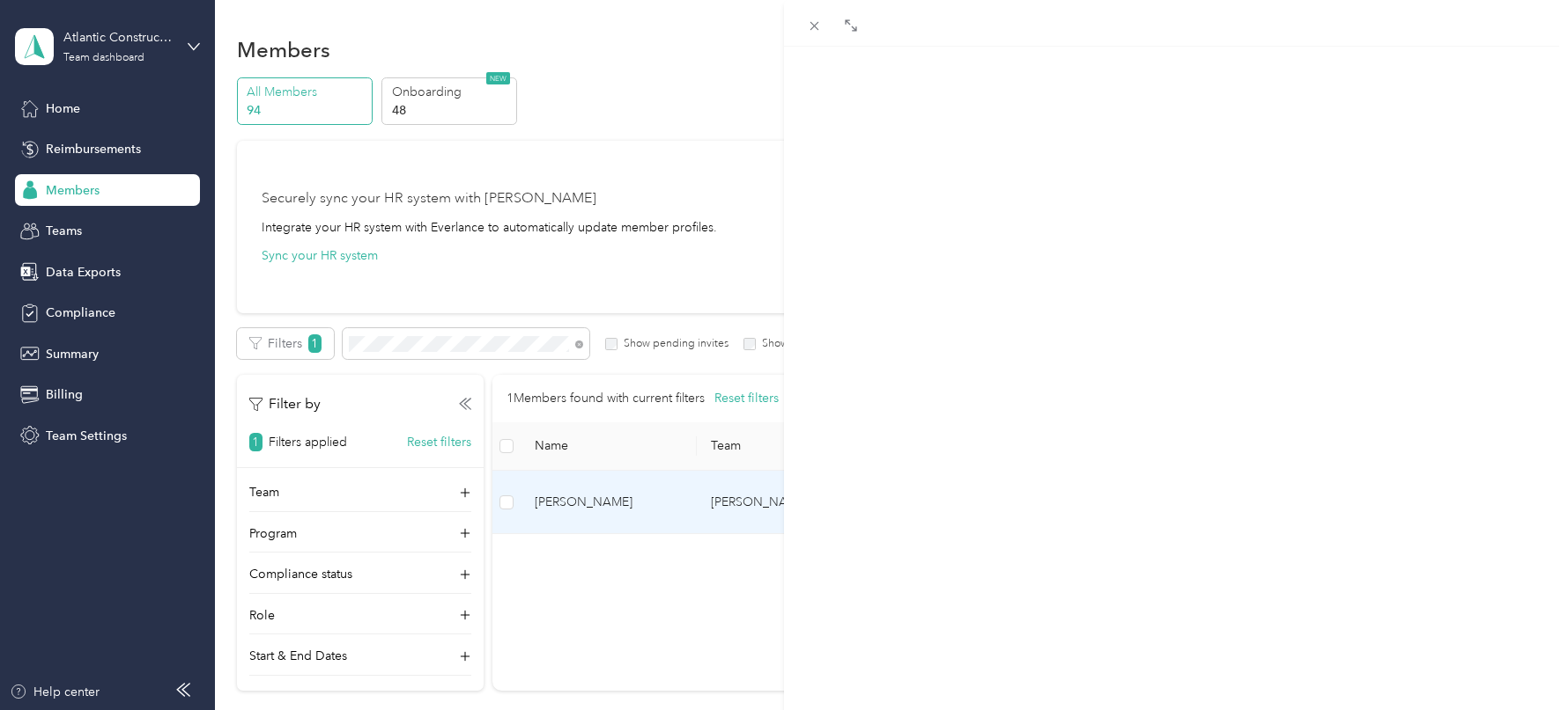
click at [1129, 110] on span "Program" at bounding box center [1127, 115] width 55 height 17
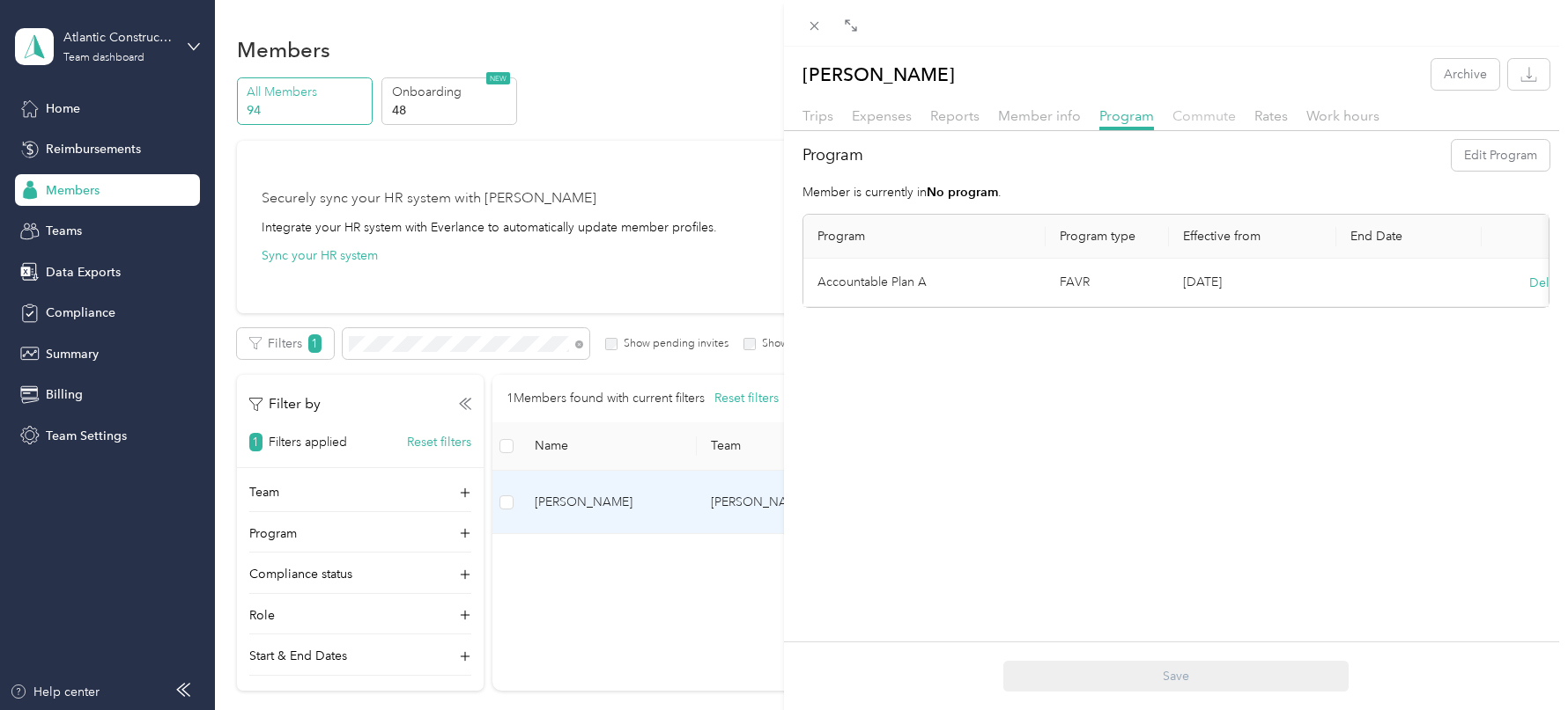
click at [1183, 109] on span "Commute" at bounding box center [1204, 115] width 63 height 17
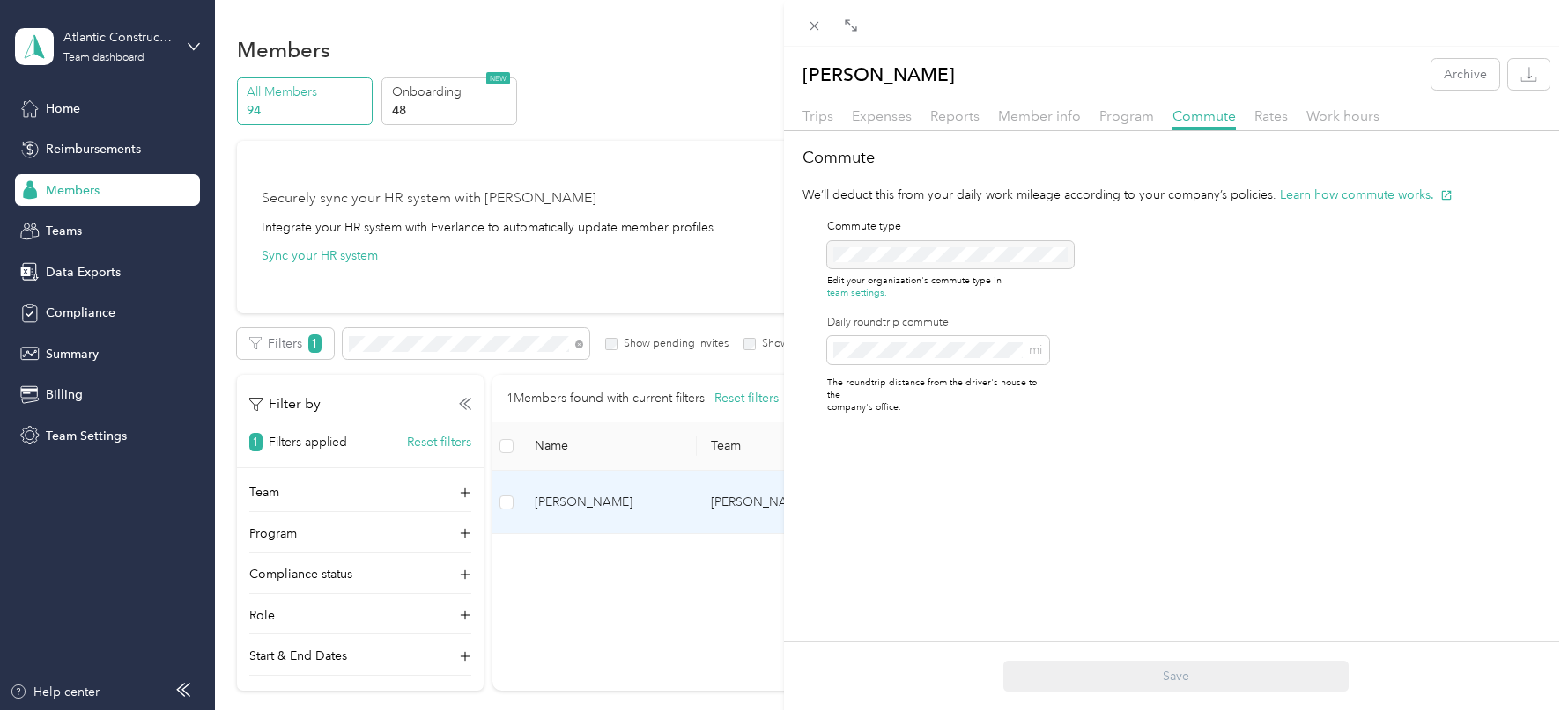
click at [398, 344] on div "[PERSON_NAME] Archive Trips Expenses Reports Member info Program Commute Rates …" at bounding box center [784, 355] width 1568 height 710
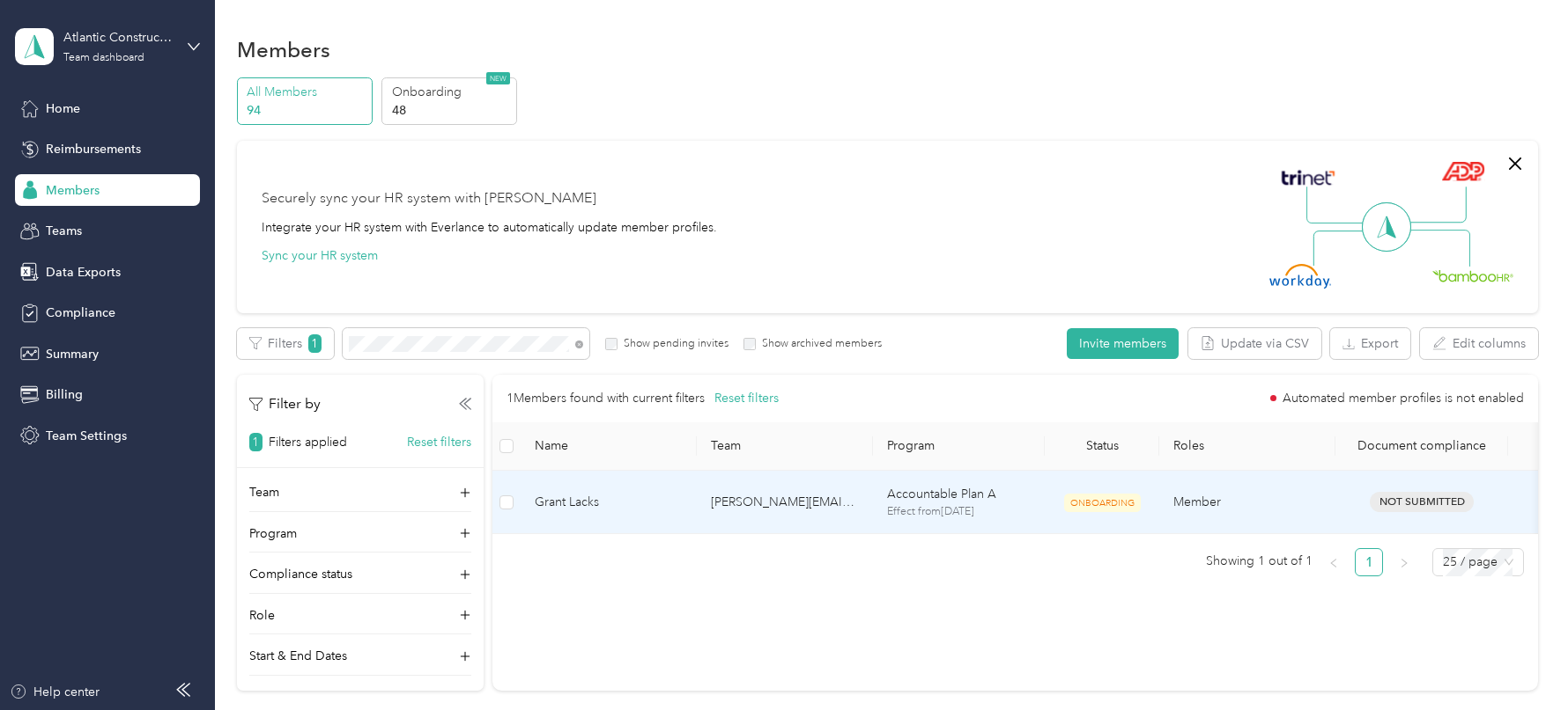
click at [718, 497] on td "[PERSON_NAME][EMAIL_ADDRESS][PERSON_NAME][DOMAIN_NAME]" at bounding box center [784, 504] width 176 height 64
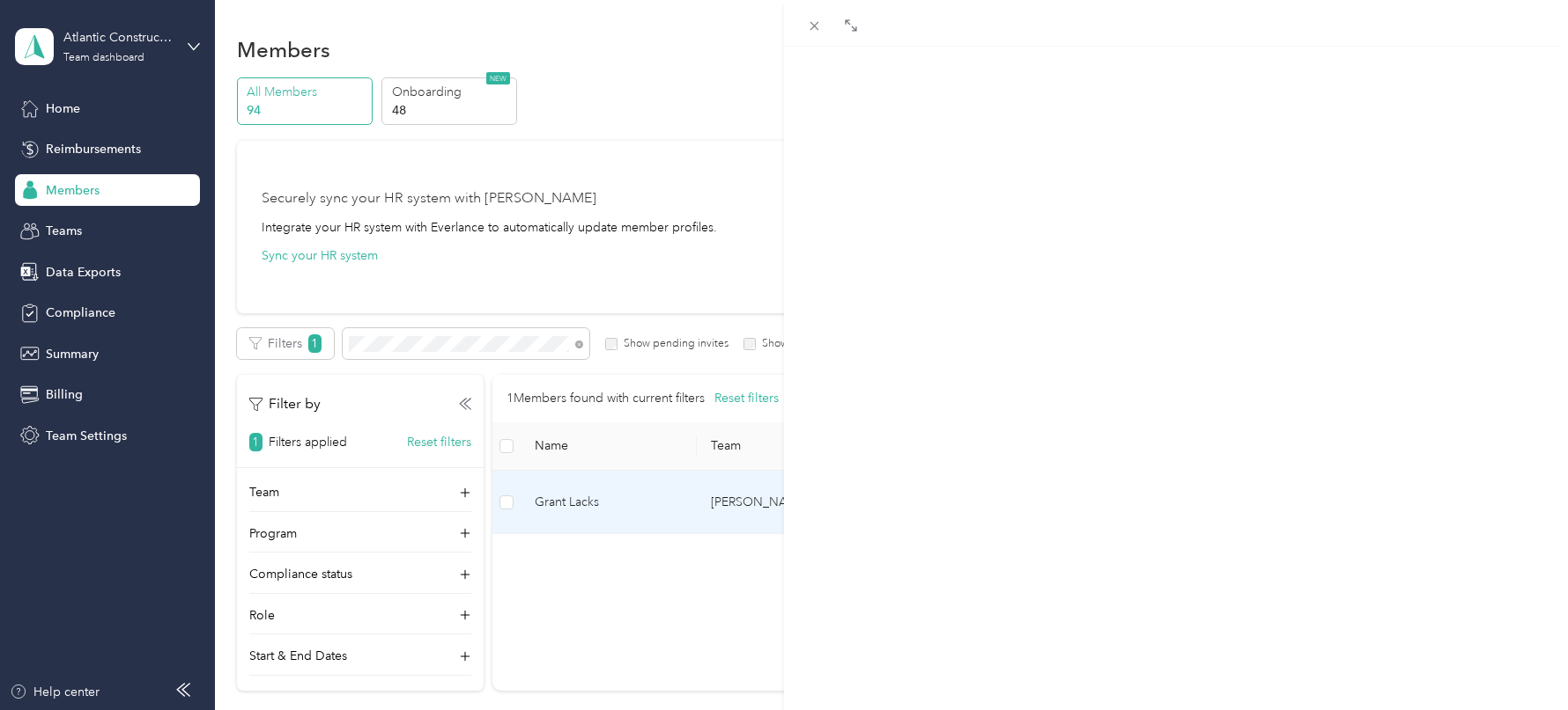
click at [1189, 115] on span "Commute" at bounding box center [1204, 115] width 63 height 17
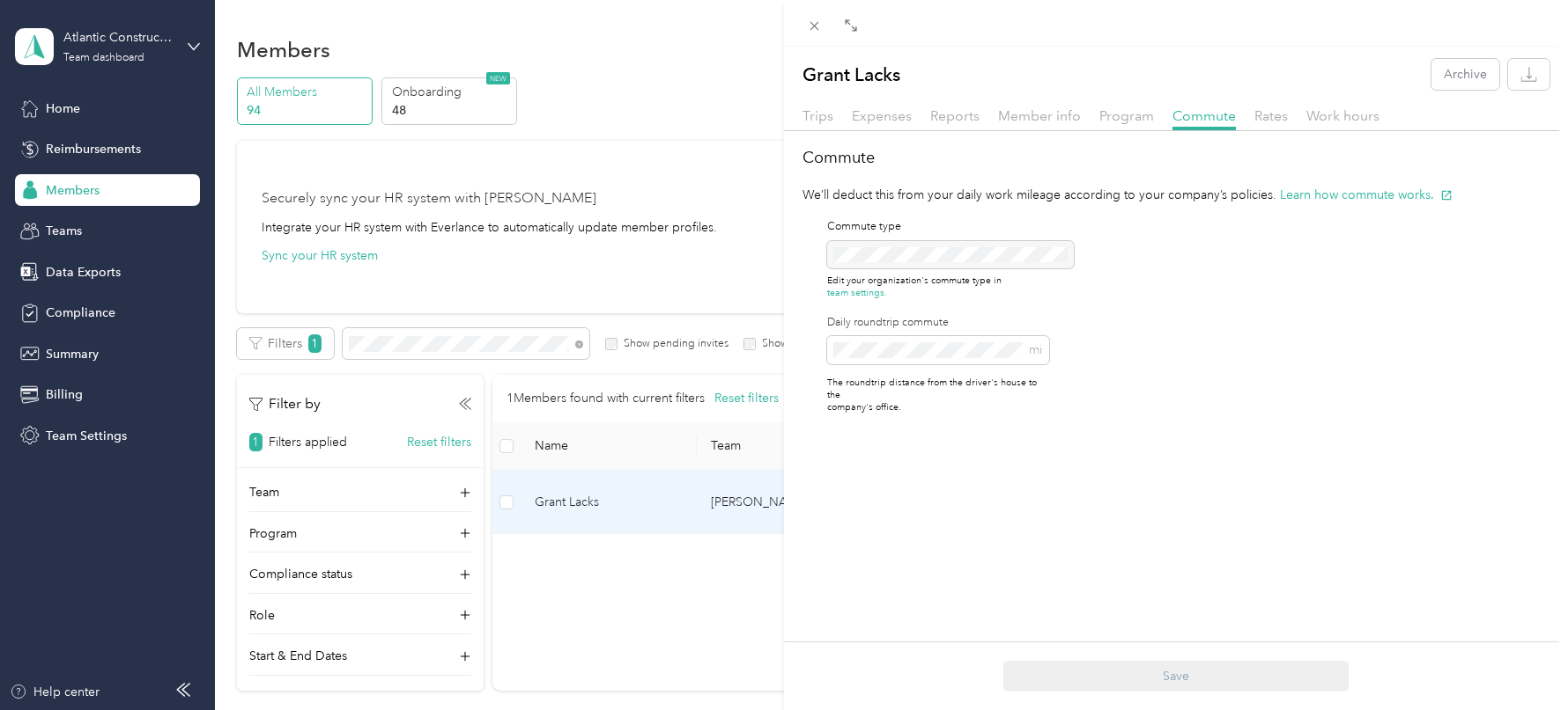
click at [408, 335] on div "Grant Lacks Archive Trips Expenses Reports Member info Program Commute Rates Wo…" at bounding box center [784, 355] width 1568 height 710
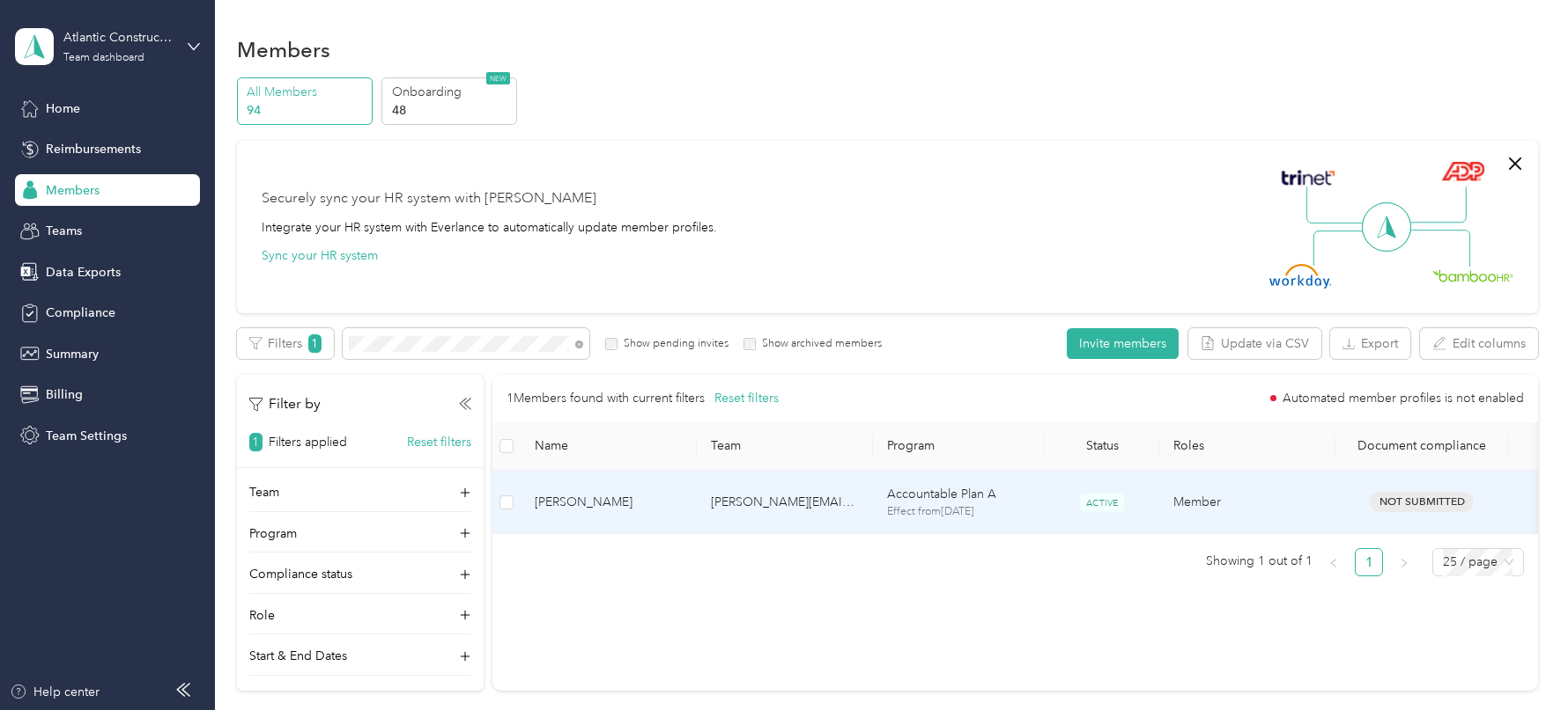
click at [721, 509] on td "[PERSON_NAME][EMAIL_ADDRESS][PERSON_NAME][DOMAIN_NAME]" at bounding box center [784, 504] width 176 height 64
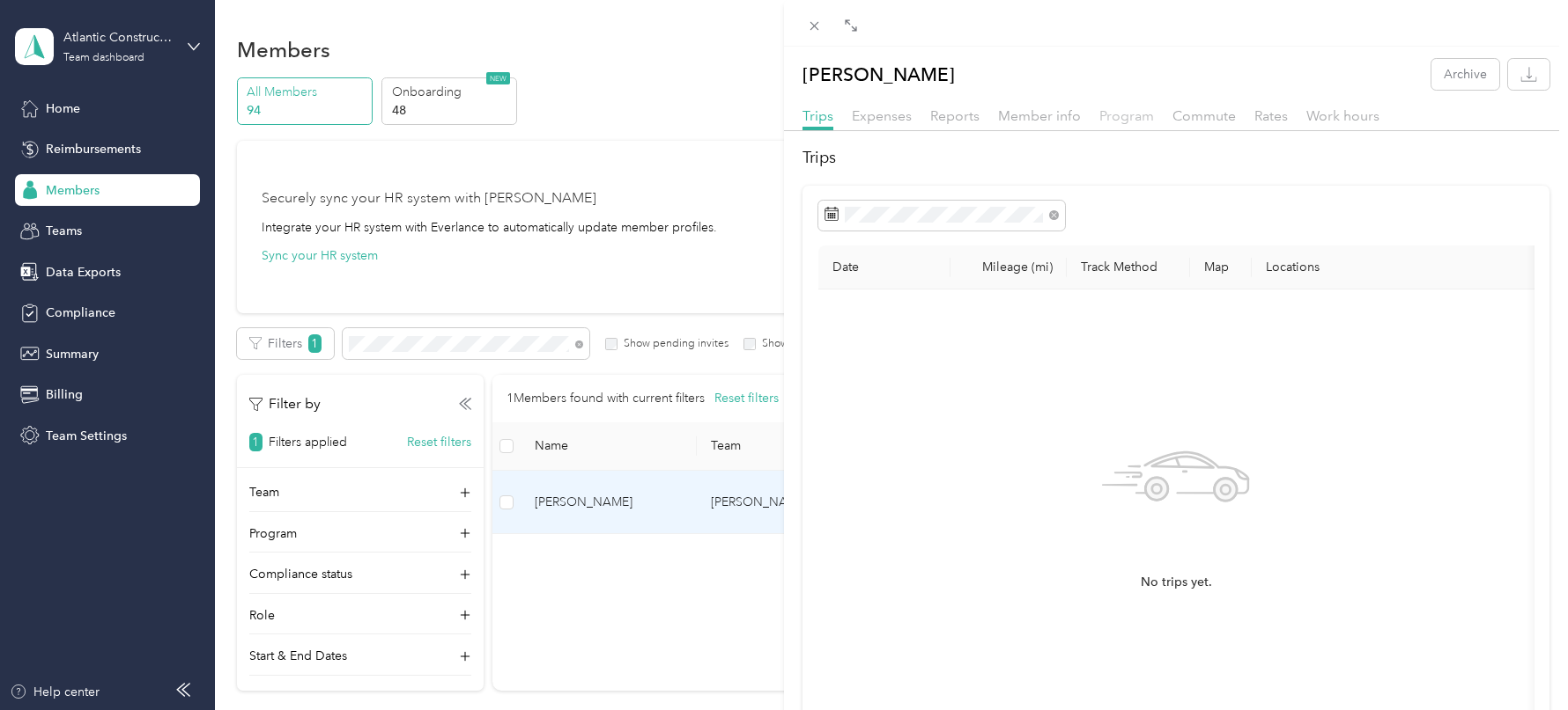
click at [1145, 116] on span "Program" at bounding box center [1127, 115] width 55 height 17
click at [1210, 110] on span "Commute" at bounding box center [1204, 115] width 63 height 17
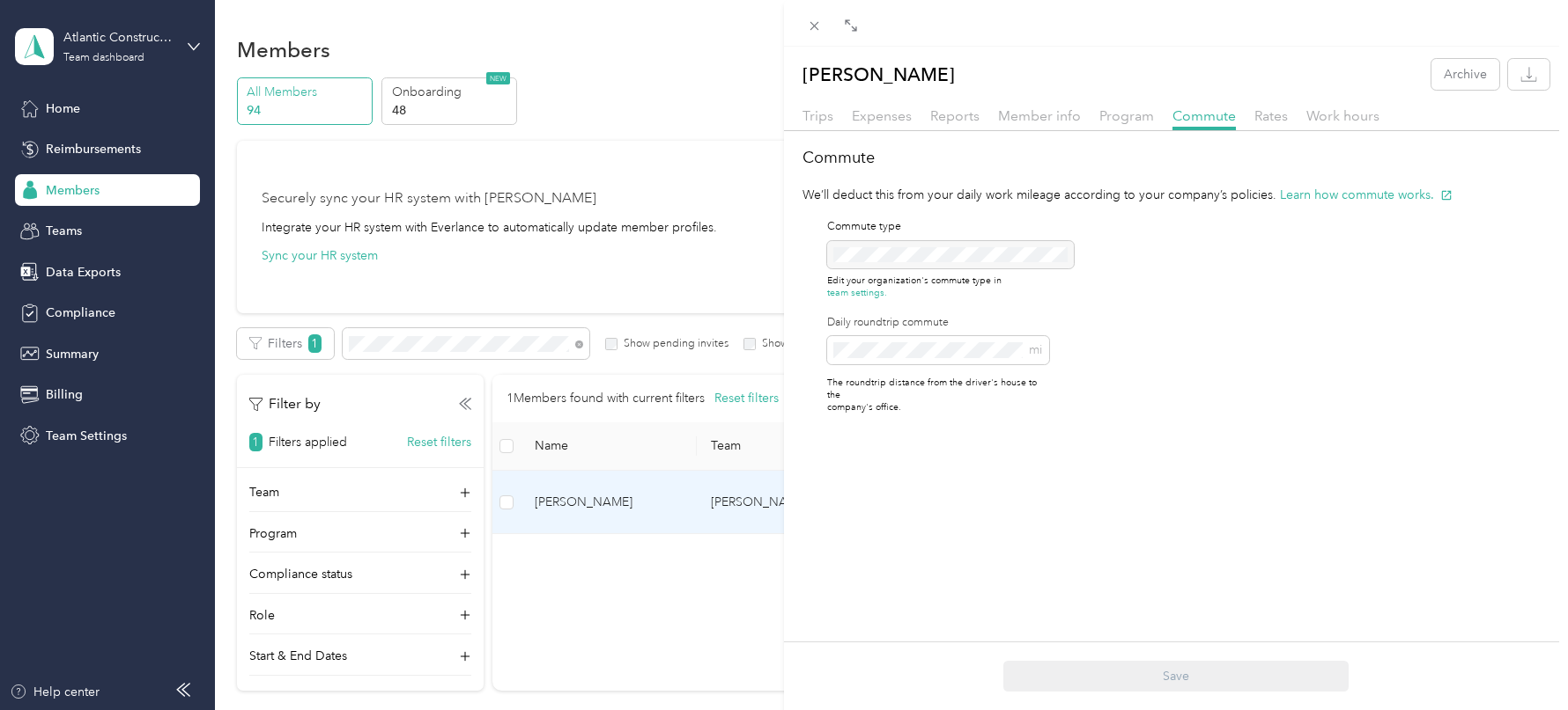
click at [423, 334] on div "[PERSON_NAME] Archive Trips Expenses Reports Member info Program Commute Rates …" at bounding box center [784, 355] width 1568 height 710
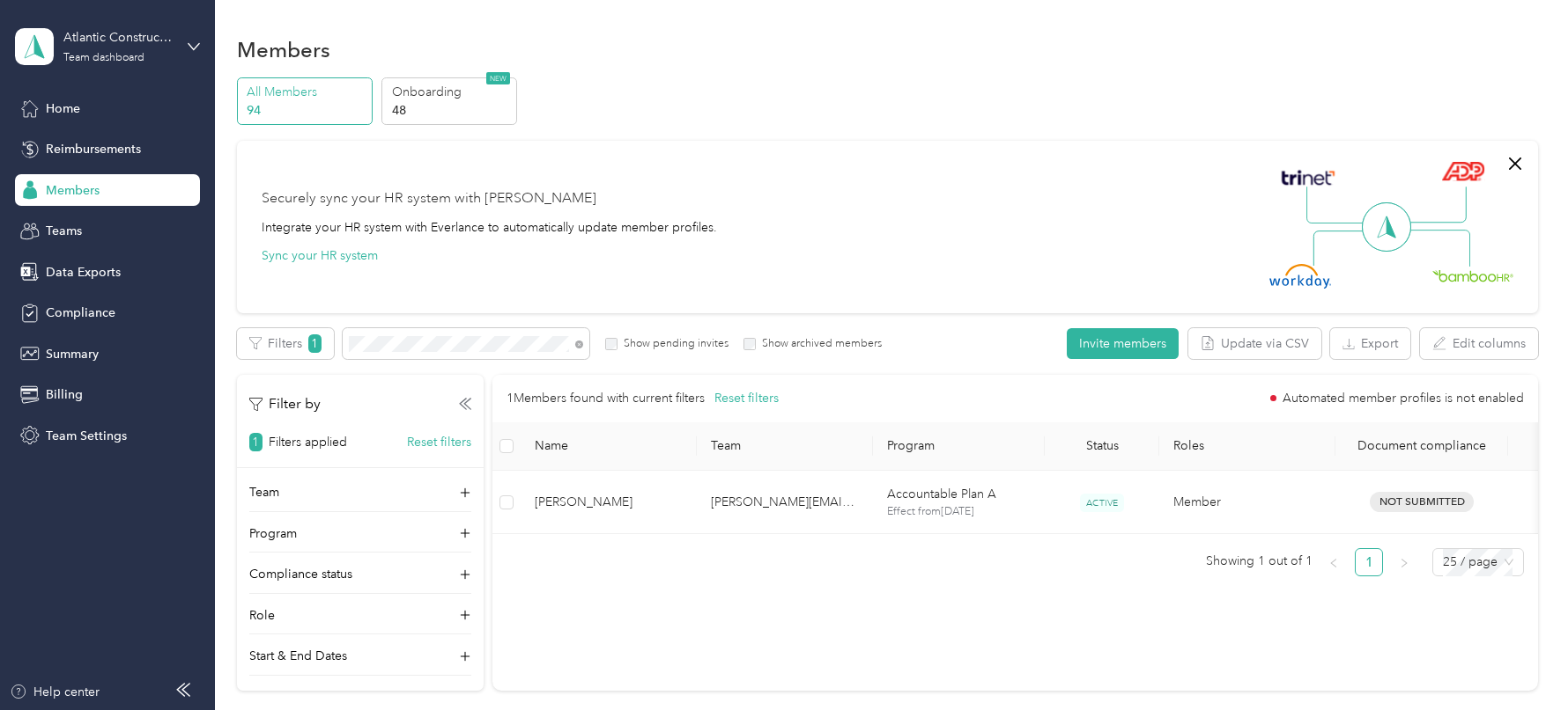
click at [422, 344] on div at bounding box center [784, 355] width 1568 height 710
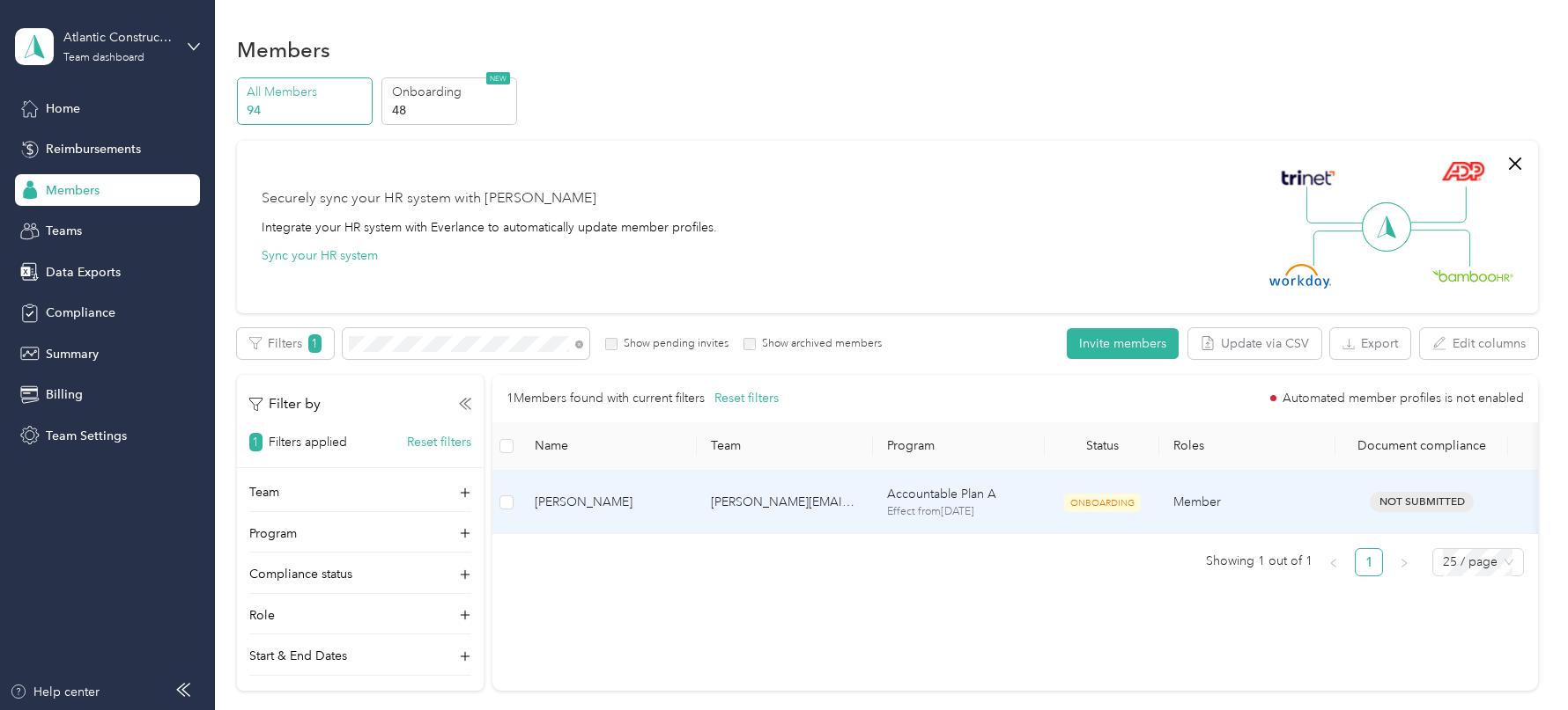
click at [676, 514] on td "[PERSON_NAME]" at bounding box center [608, 504] width 176 height 64
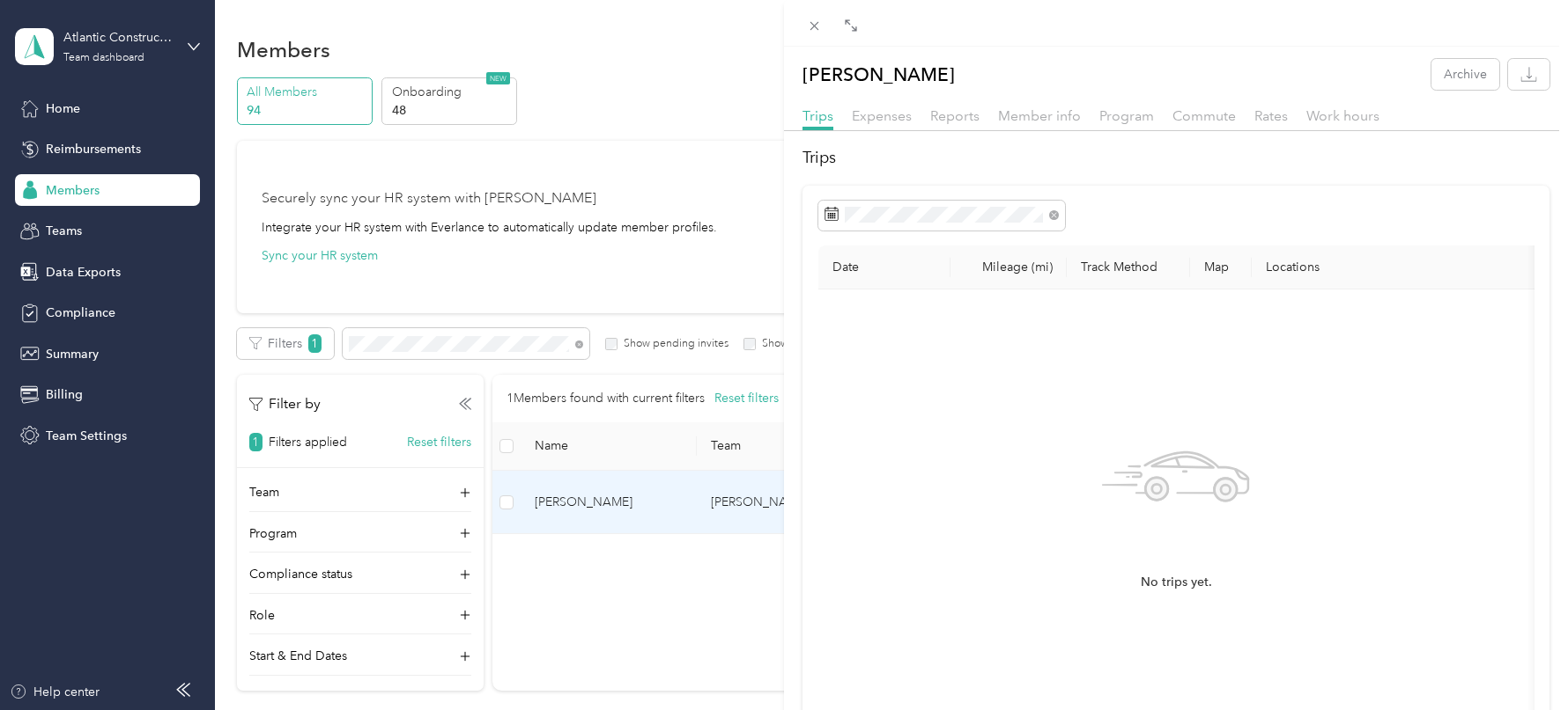
click at [1179, 98] on div "[PERSON_NAME] Archive Trips Expenses Reports Member info Program Commute Rates …" at bounding box center [1176, 437] width 784 height 756
click at [1185, 112] on span "Commute" at bounding box center [1204, 115] width 63 height 17
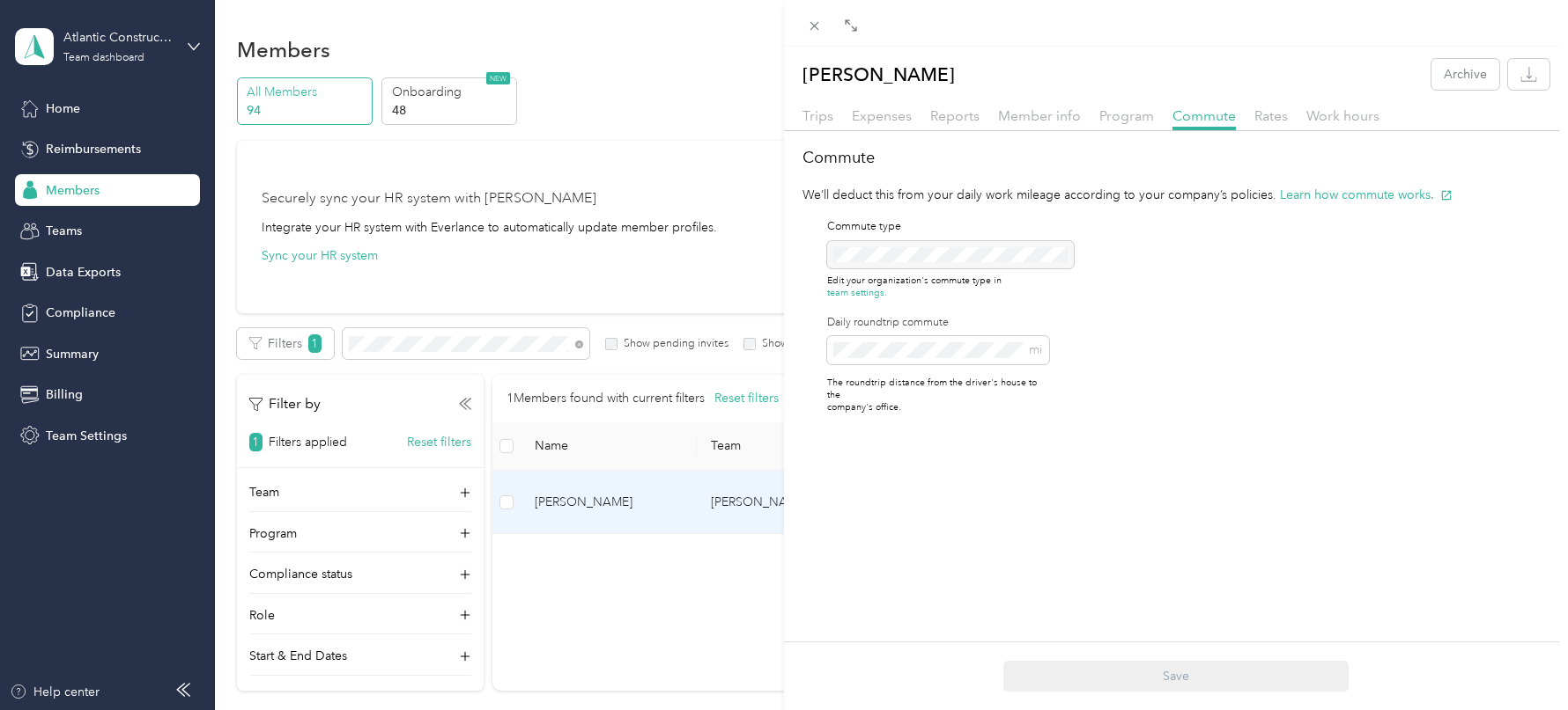
click at [408, 282] on div "[PERSON_NAME] Archive Trips Expenses Reports Member info Program Commute Rates …" at bounding box center [784, 355] width 1568 height 710
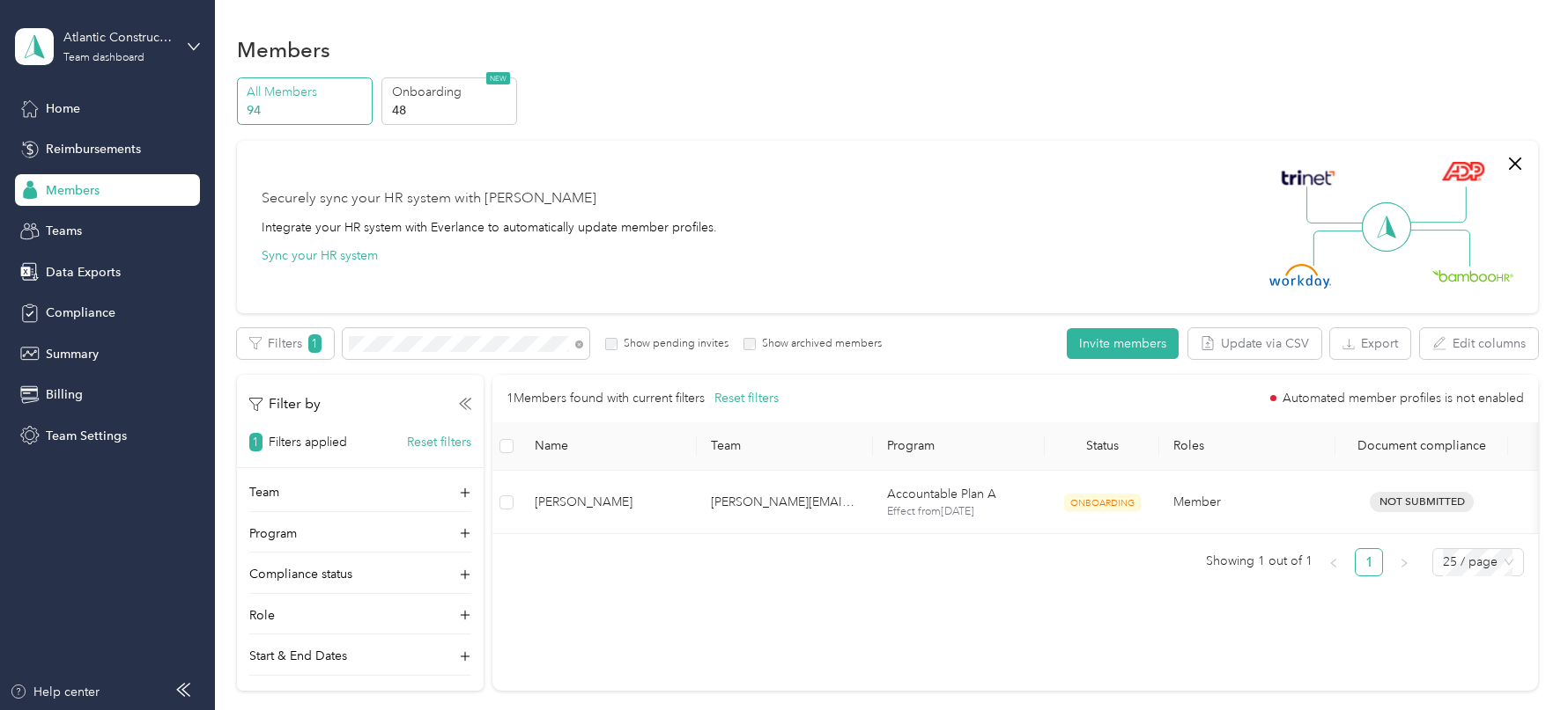
click at [417, 346] on div at bounding box center [784, 355] width 1568 height 710
click at [858, 503] on td "[PERSON_NAME][EMAIL_ADDRESS][DOMAIN_NAME]" at bounding box center [784, 504] width 176 height 64
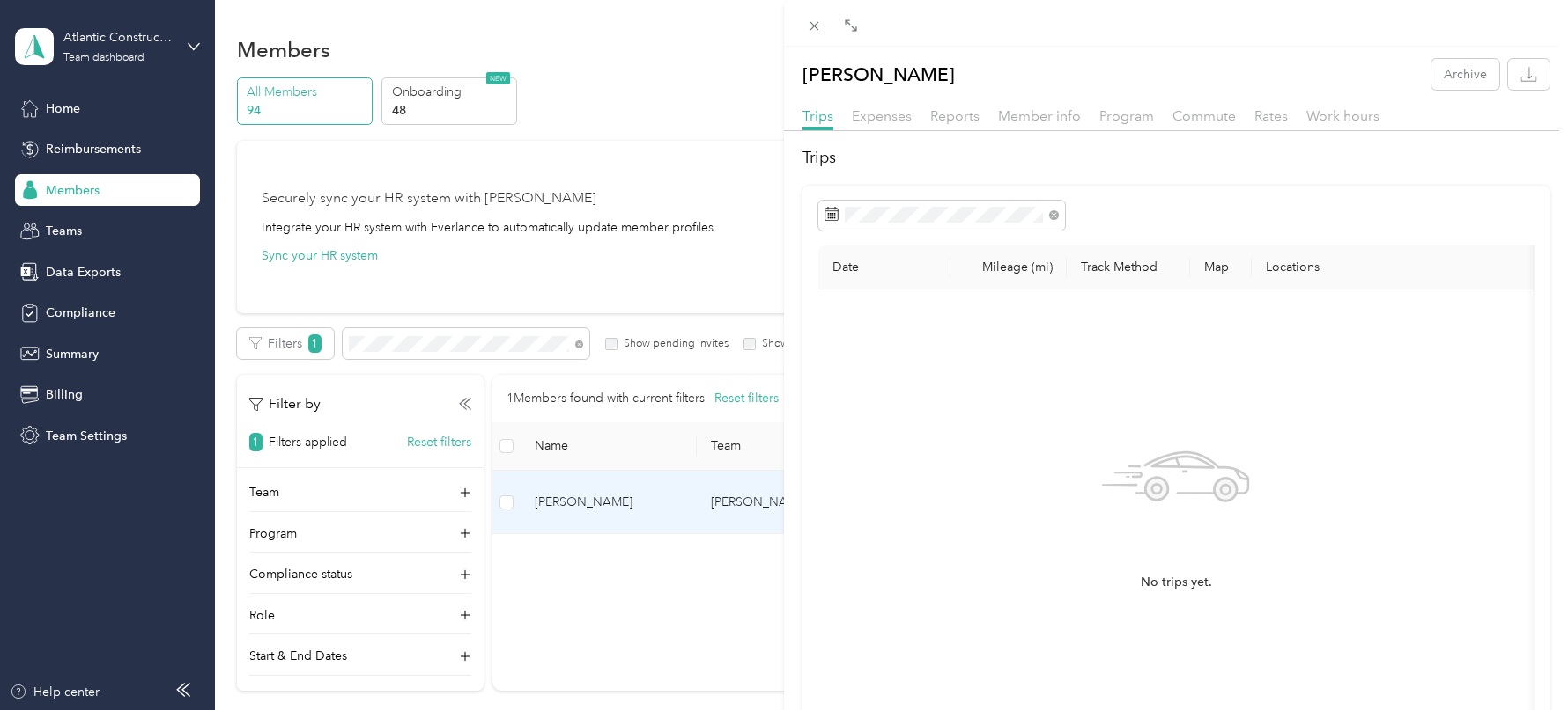
click at [1235, 105] on div "Trips Expenses Reports Member info Program Commute Rates Work hours" at bounding box center [1176, 118] width 784 height 25
click at [1214, 111] on span "Commute" at bounding box center [1204, 115] width 63 height 17
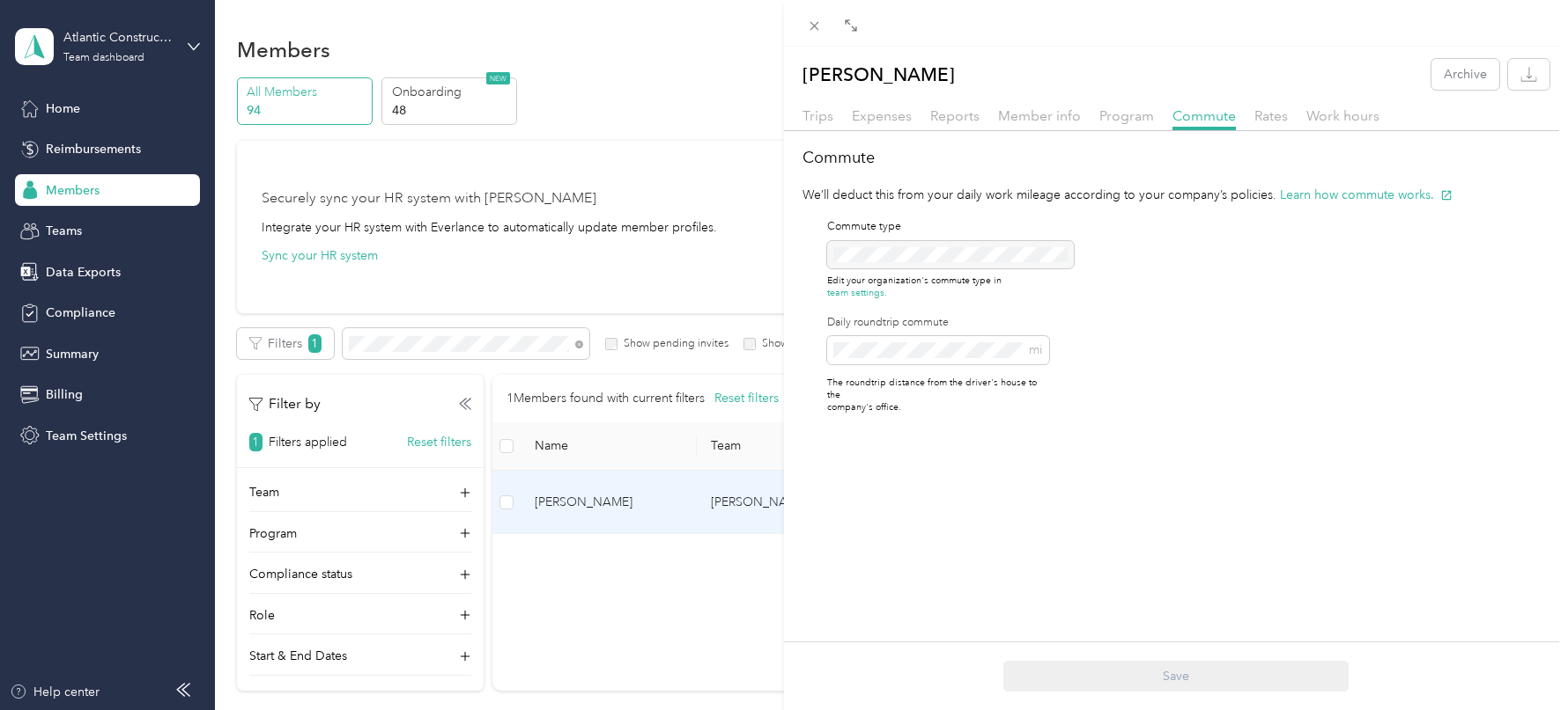
click at [410, 344] on div "[PERSON_NAME] Archive Trips Expenses Reports Member info Program Commute Rates …" at bounding box center [784, 355] width 1568 height 710
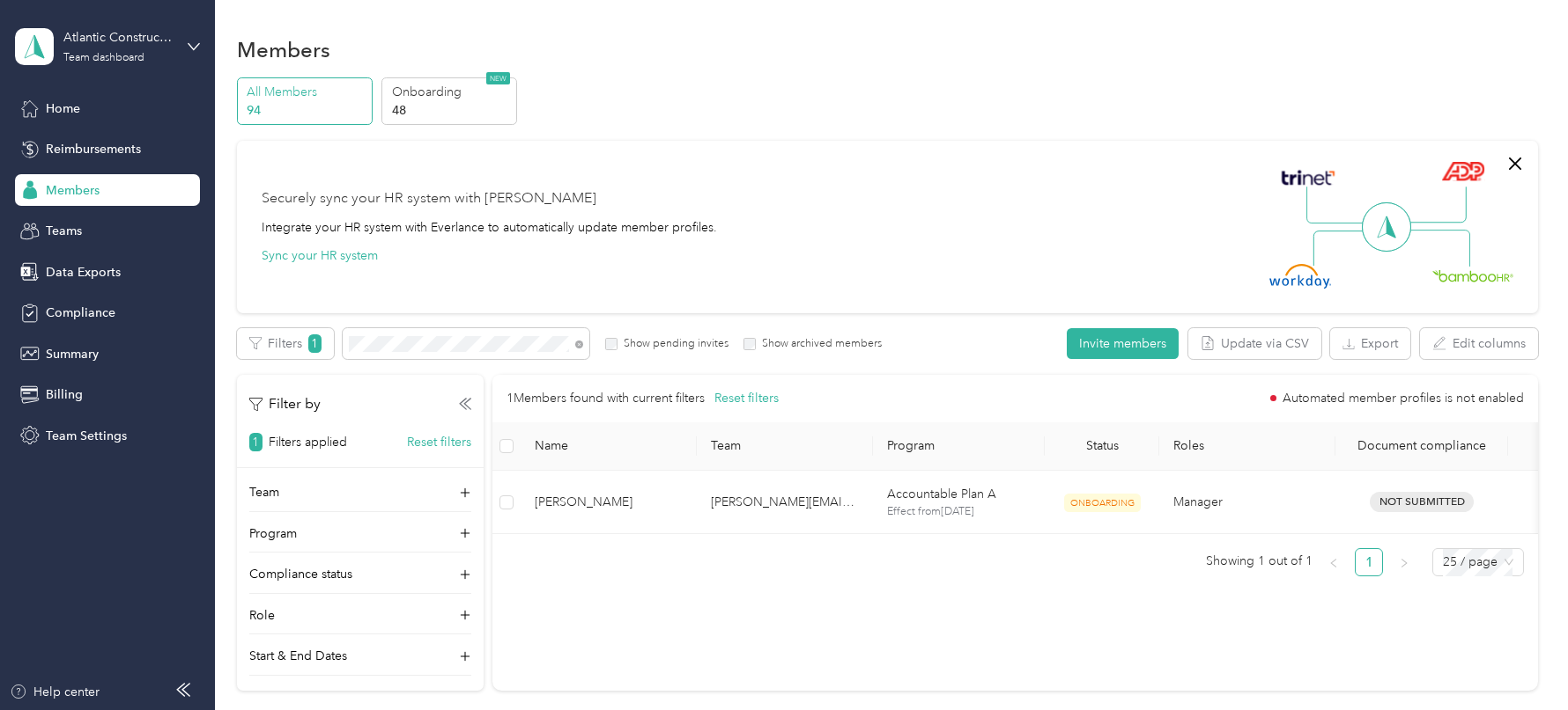
click at [410, 710] on div "Drag to resize Click to close [PERSON_NAME] Archive Trips Expenses Reports Memb…" at bounding box center [780, 710] width 1559 height 0
click at [410, 344] on div at bounding box center [784, 355] width 1568 height 710
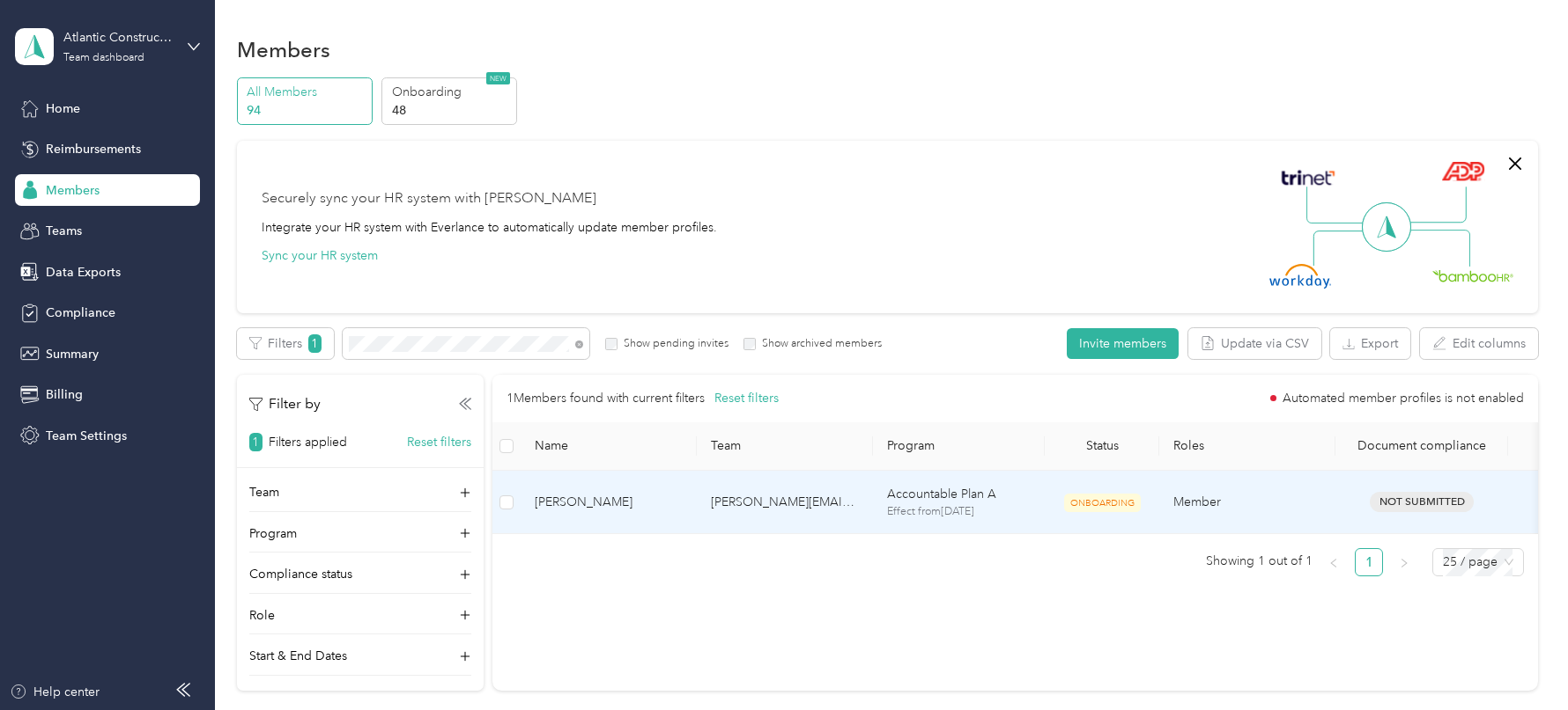
click at [812, 487] on td "[PERSON_NAME][EMAIL_ADDRESS][PERSON_NAME][DOMAIN_NAME]" at bounding box center [784, 504] width 176 height 64
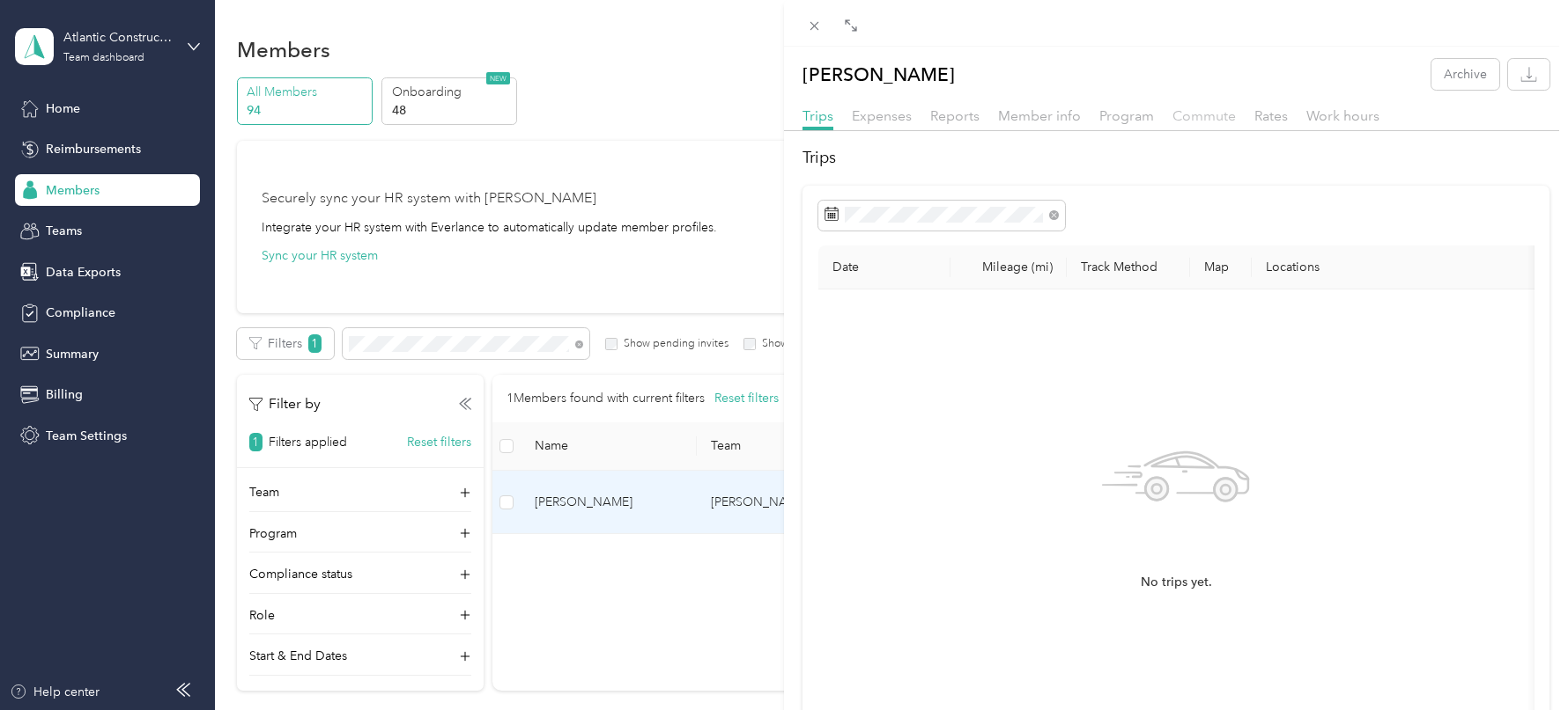
click at [1190, 118] on span "Commute" at bounding box center [1204, 115] width 63 height 17
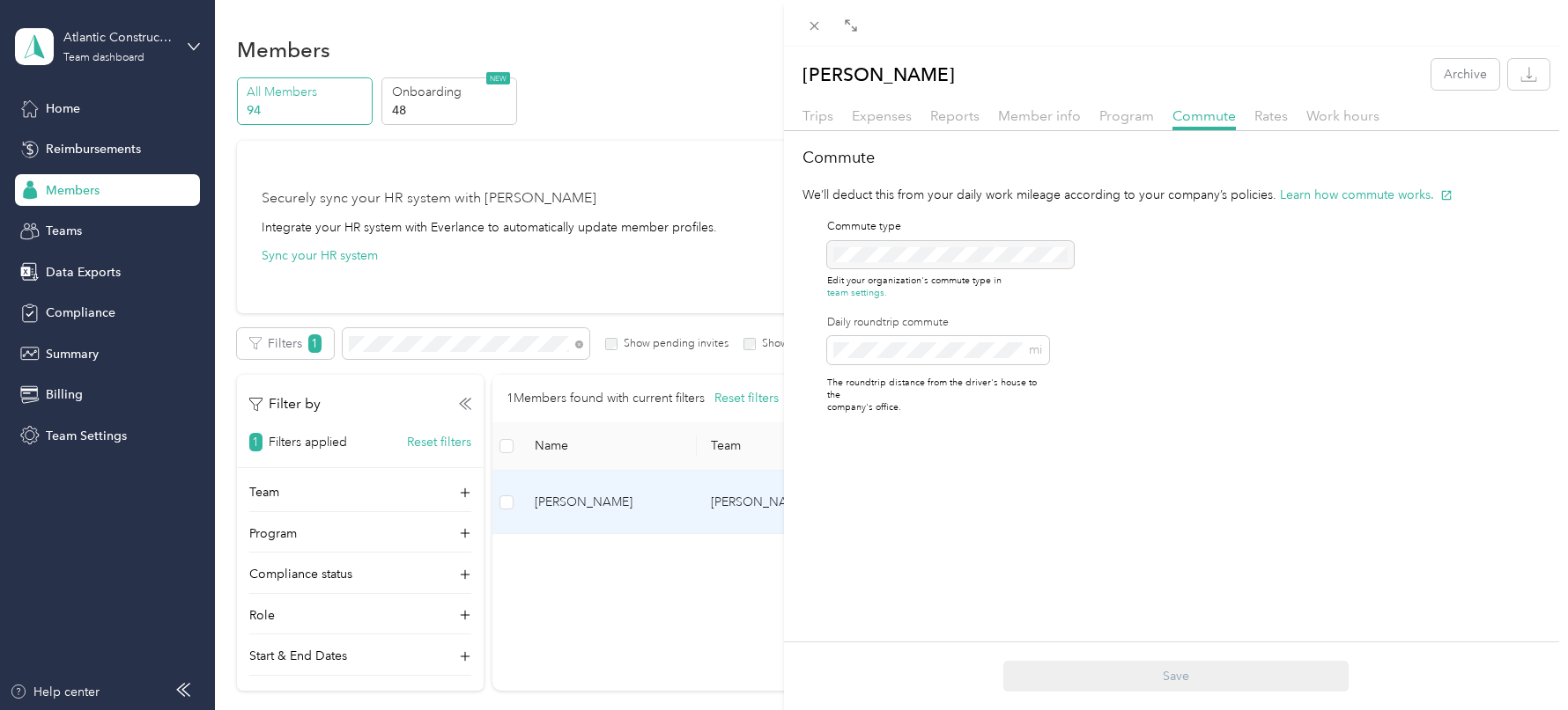
click at [424, 343] on div "[PERSON_NAME] Archive Trips Expenses Reports Member info Program Commute Rates …" at bounding box center [784, 355] width 1568 height 710
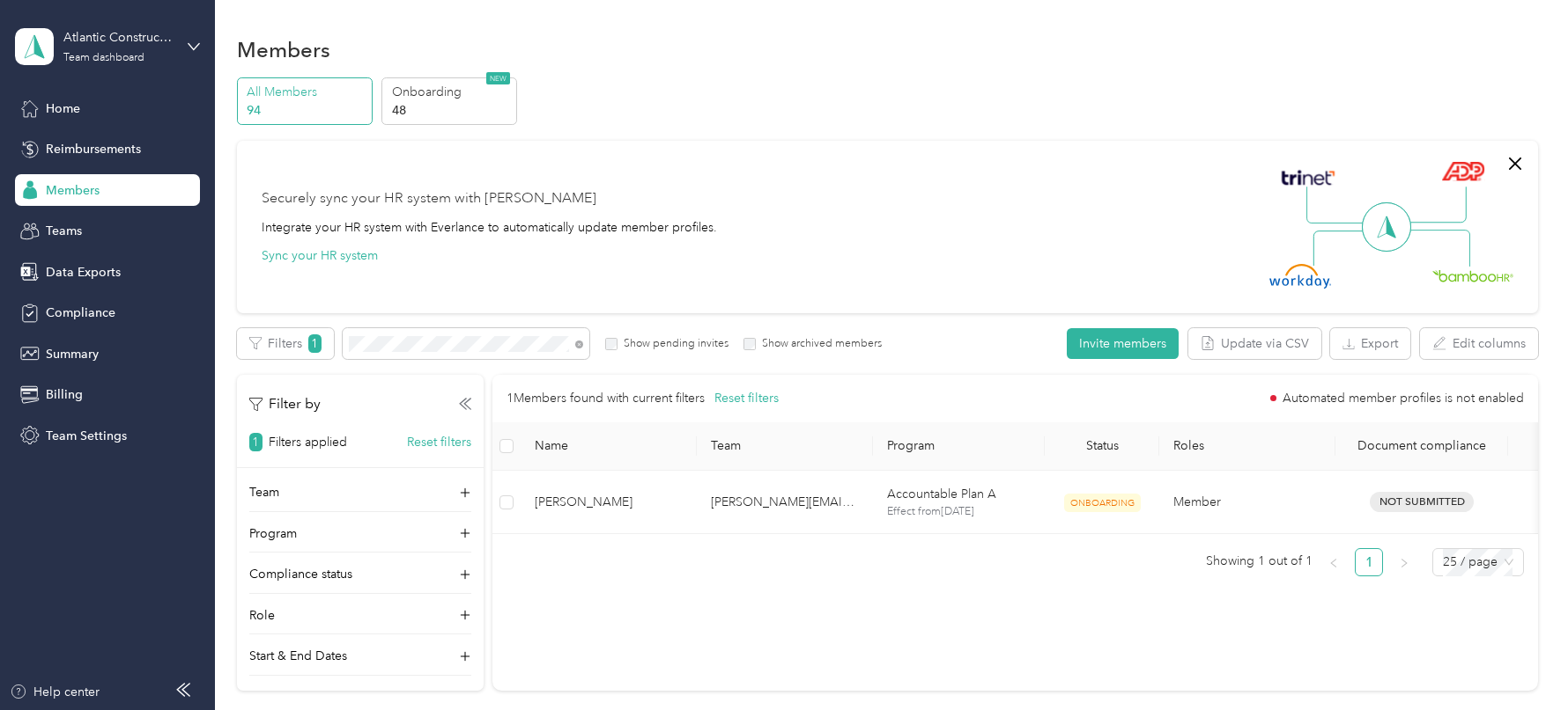
click at [399, 343] on div at bounding box center [784, 355] width 1568 height 710
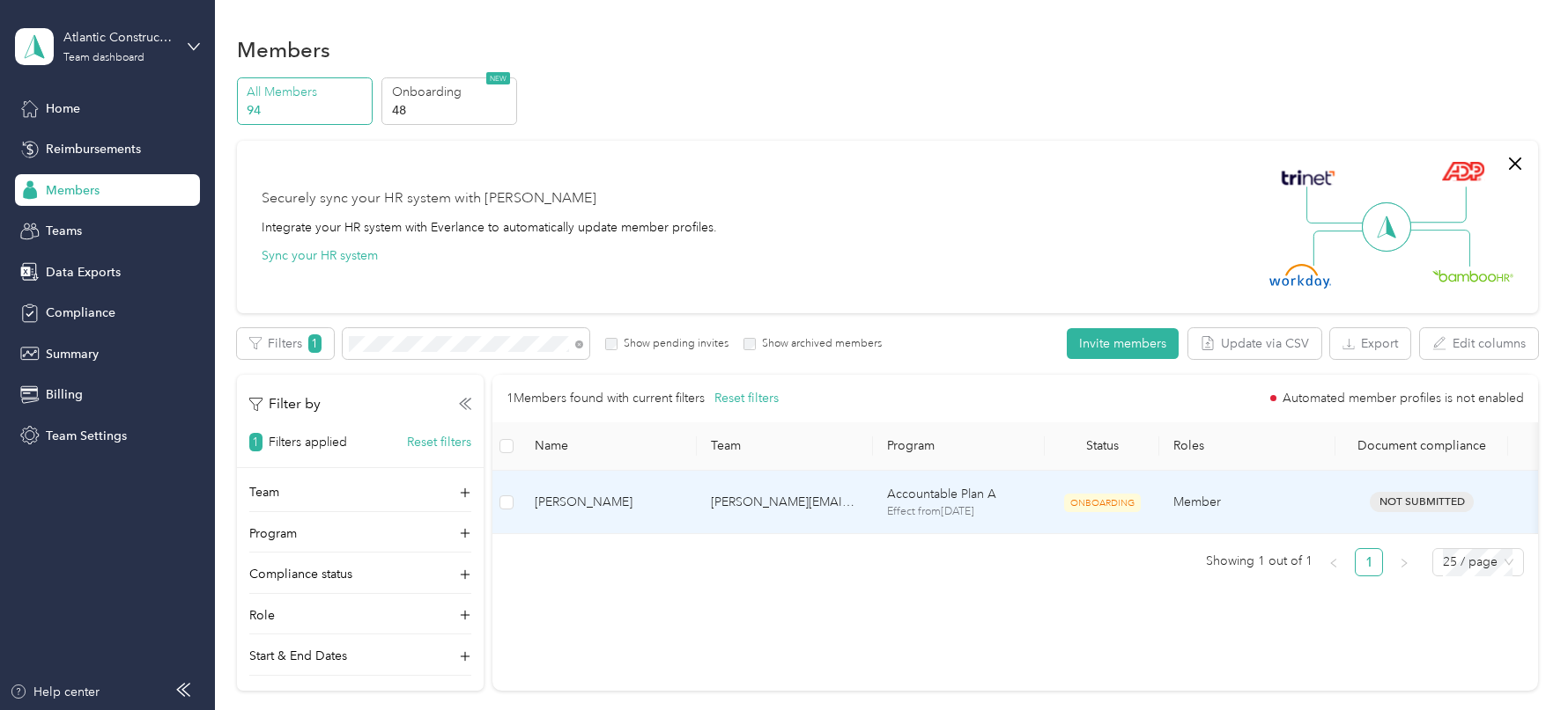
click at [775, 518] on td "[PERSON_NAME][EMAIL_ADDRESS][DOMAIN_NAME]" at bounding box center [784, 504] width 176 height 64
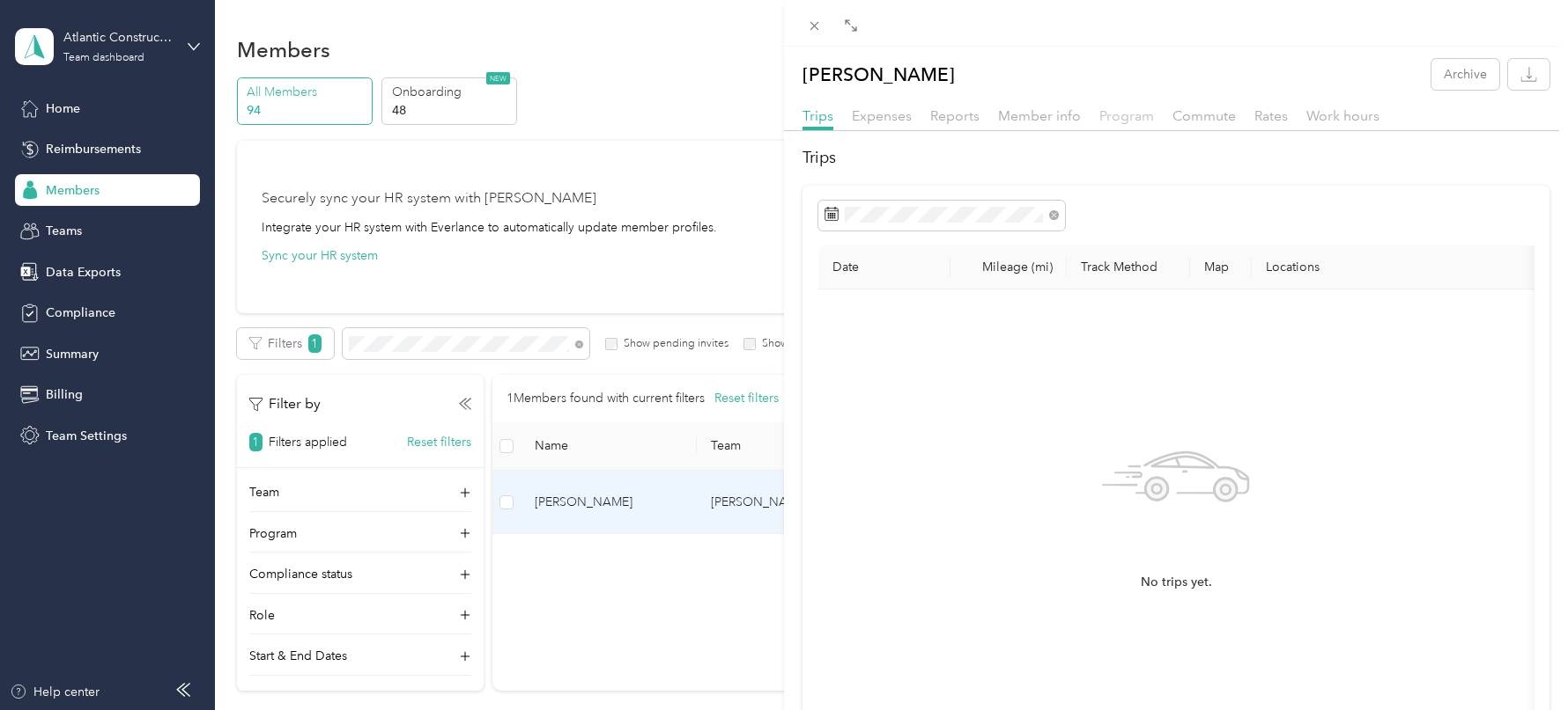
click at [1125, 122] on span "Program" at bounding box center [1127, 115] width 55 height 17
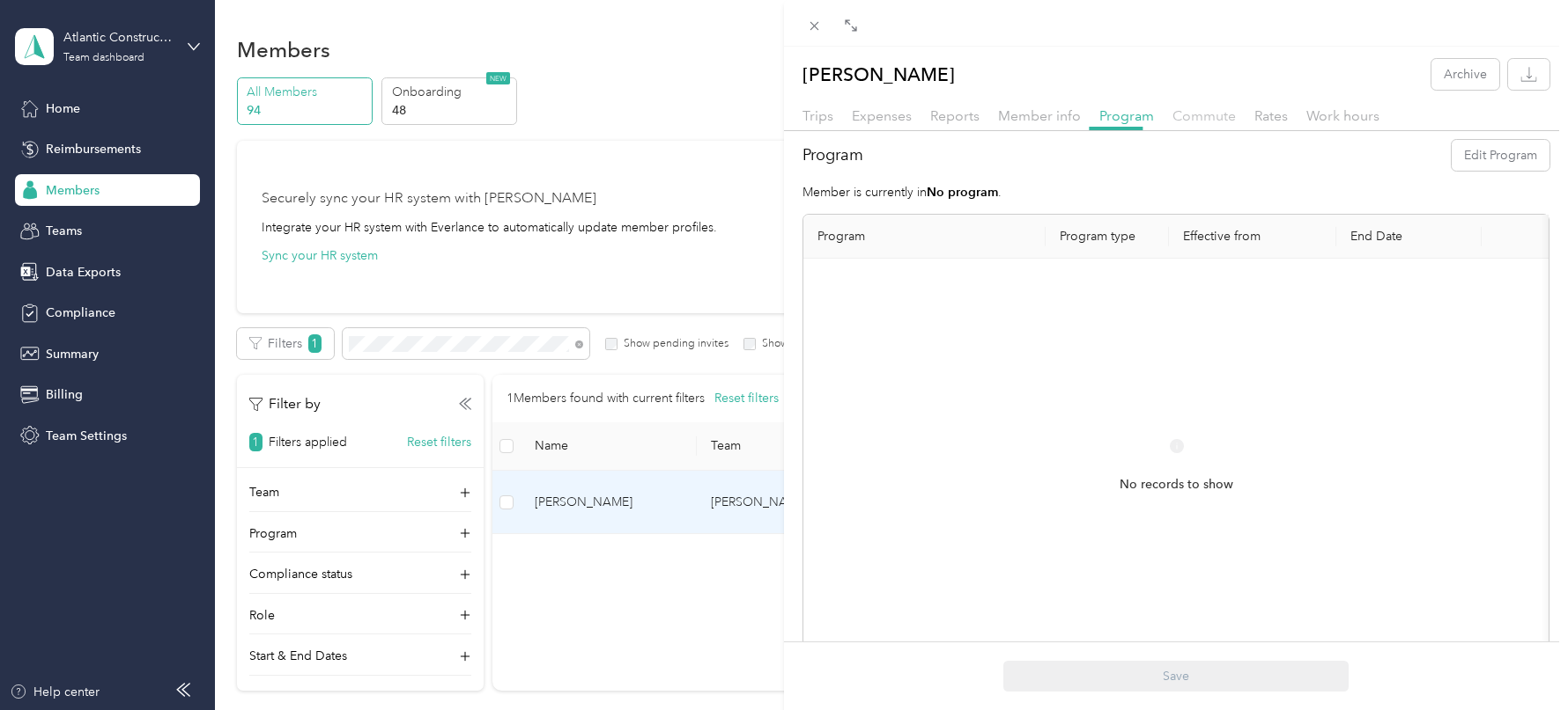
click at [1205, 120] on span "Commute" at bounding box center [1204, 115] width 63 height 17
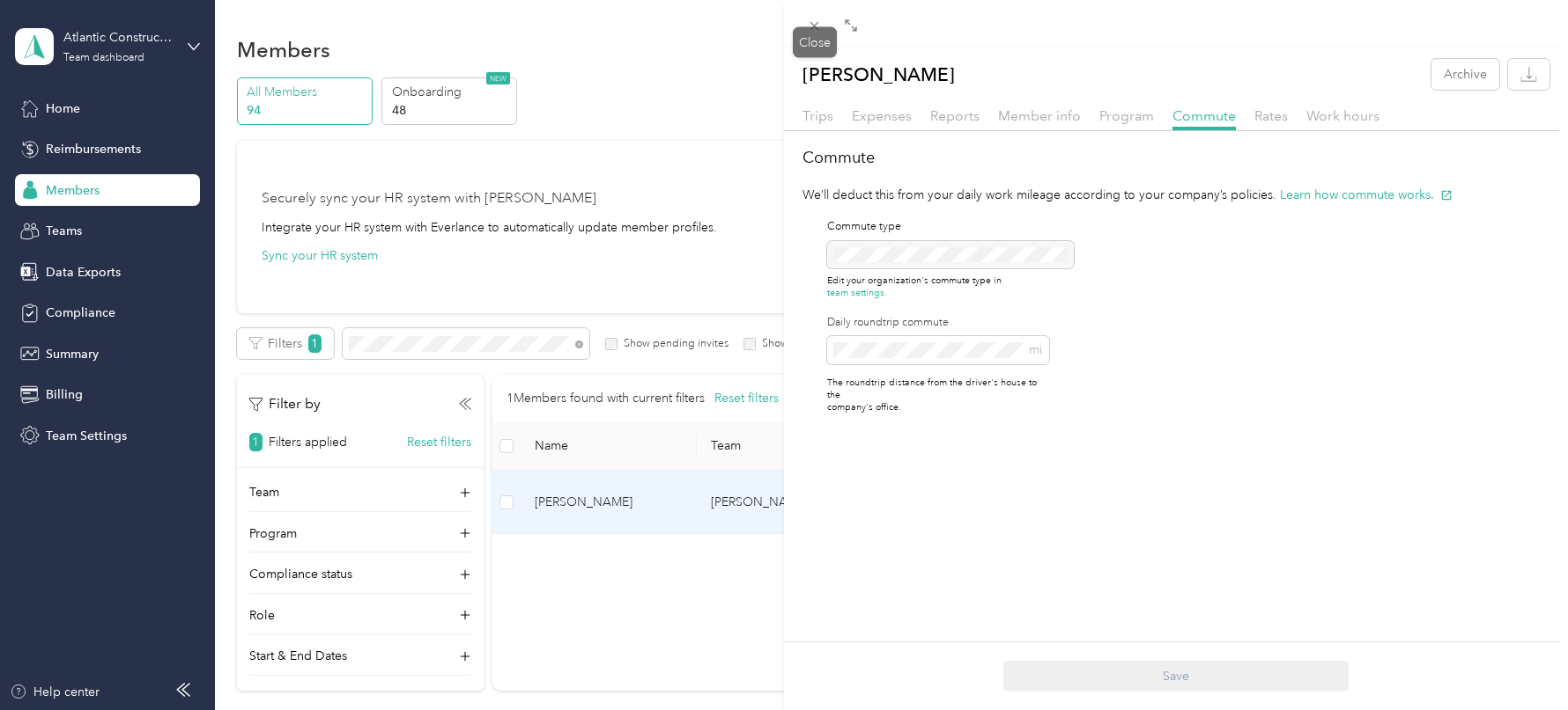
click at [823, 710] on div "Drag to resize Click to close [PERSON_NAME] Archive Trips Expenses Reports Memb…" at bounding box center [780, 710] width 1559 height 0
click at [815, 28] on icon at bounding box center [814, 25] width 15 height 15
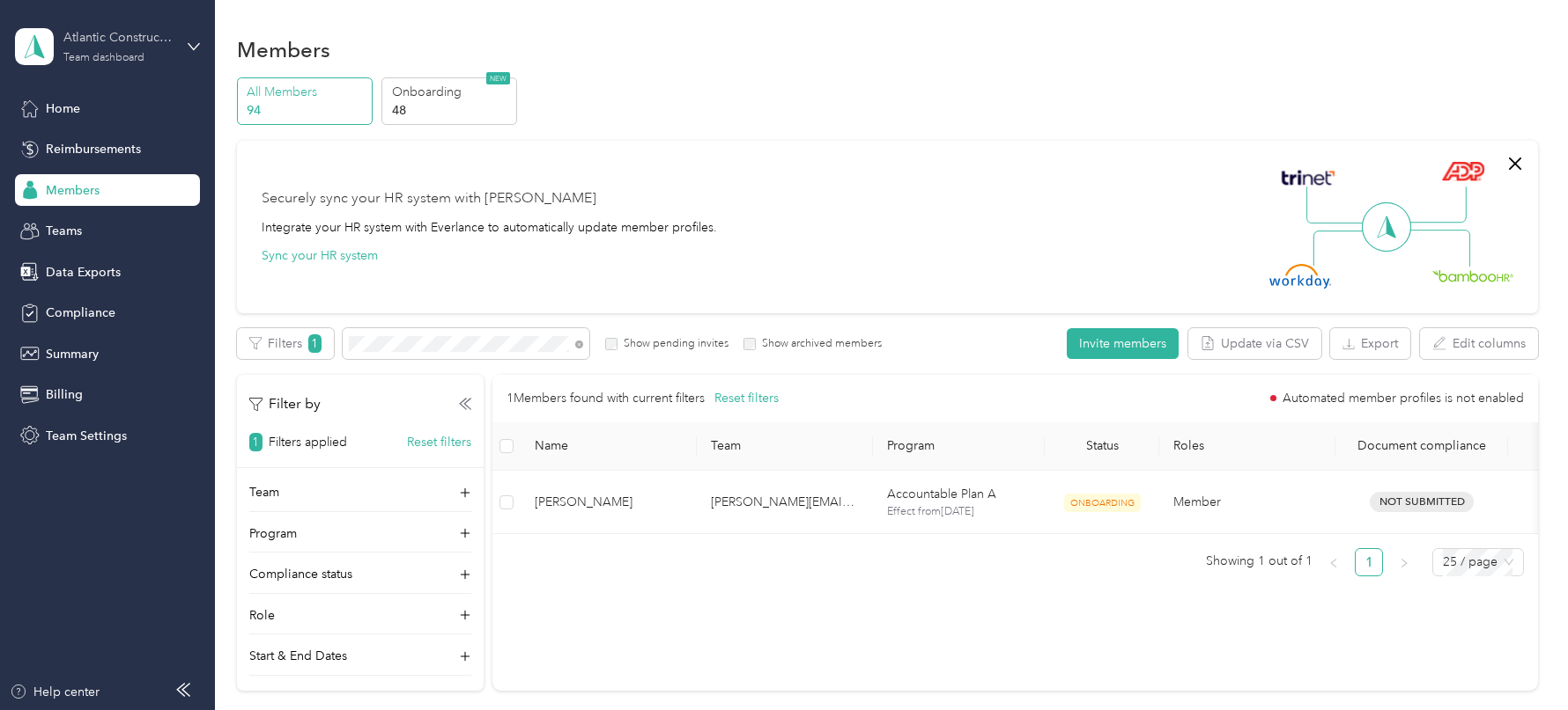
click at [124, 55] on div "Team dashboard" at bounding box center [103, 57] width 81 height 11
click at [129, 223] on div "Log out" at bounding box center [200, 225] width 346 height 31
